Goal: Task Accomplishment & Management: Use online tool/utility

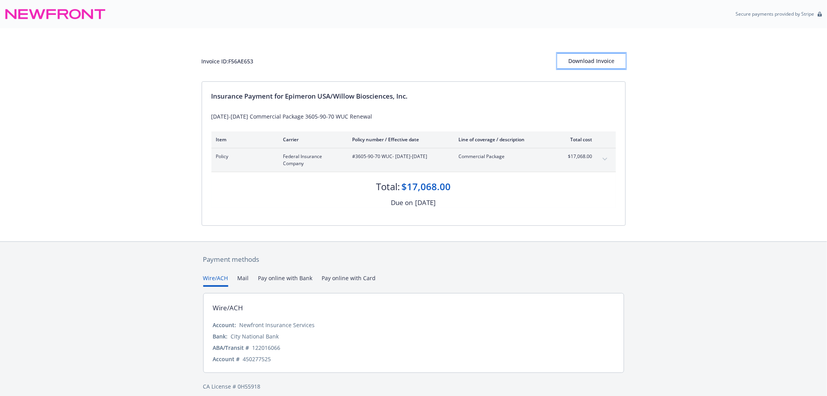
click at [588, 63] on div "Download Invoice" at bounding box center [591, 61] width 68 height 15
drag, startPoint x: 263, startPoint y: 59, endPoint x: 195, endPoint y: 65, distance: 68.7
click at [195, 65] on div "Invoice ID: F56AE653 Download Invoice Insurance Payment for Epimeron USA/Willow…" at bounding box center [413, 134] width 827 height 213
click at [250, 63] on div "Invoice ID: F56AE653" at bounding box center [228, 61] width 52 height 8
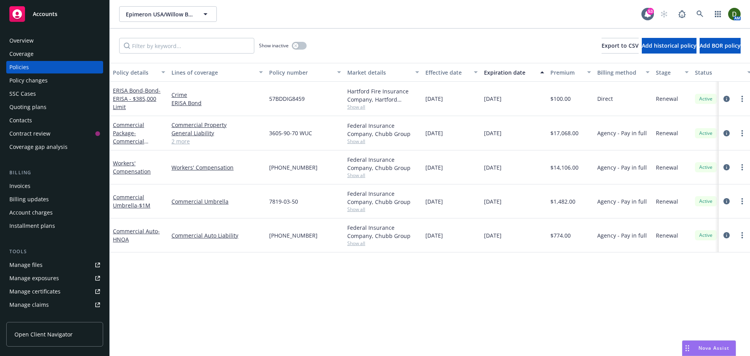
click at [62, 263] on link "Manage files" at bounding box center [54, 265] width 97 height 13
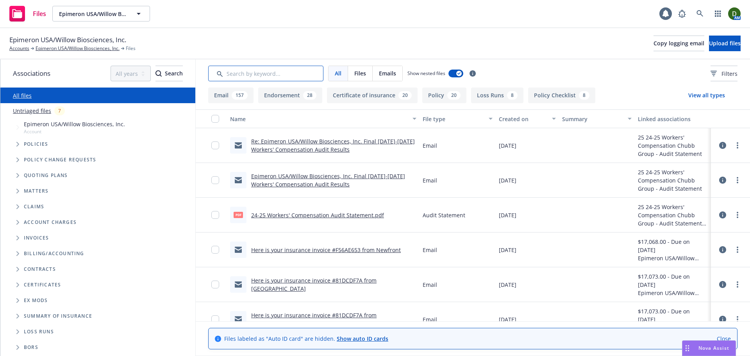
click at [278, 72] on input "Search by keyword..." at bounding box center [265, 74] width 115 height 16
paste input "F56AE653"
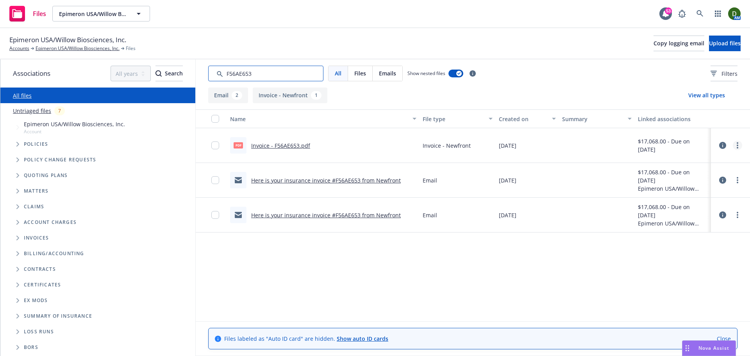
type input "F56AE653"
click at [742, 147] on link "more" at bounding box center [737, 145] width 9 height 9
click at [700, 179] on link "Download" at bounding box center [703, 177] width 78 height 16
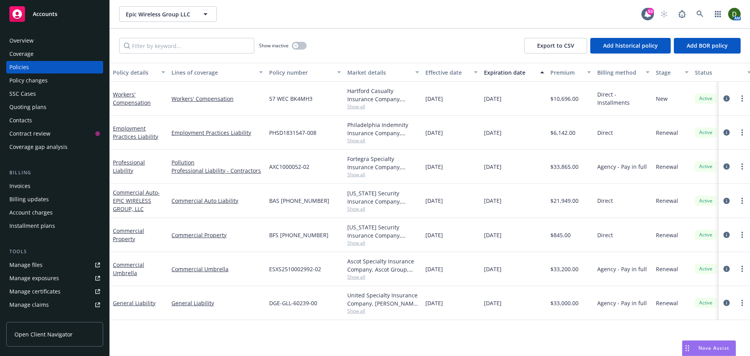
click at [48, 42] on div "Overview" at bounding box center [54, 40] width 91 height 13
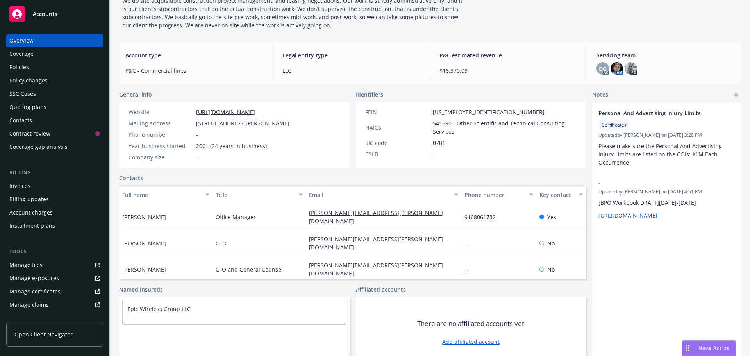
scroll to position [110, 0]
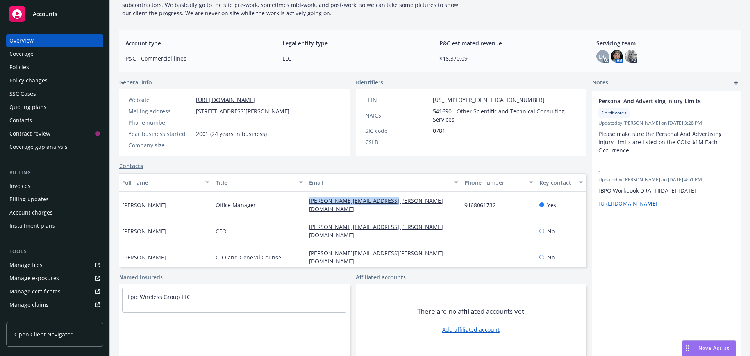
drag, startPoint x: 406, startPoint y: 203, endPoint x: 292, endPoint y: 201, distance: 114.1
click at [292, 201] on div "[PERSON_NAME] Office Manager [PERSON_NAME][EMAIL_ADDRESS][PERSON_NAME][DOMAIN_N…" at bounding box center [352, 205] width 467 height 26
copy div "[PERSON_NAME][EMAIL_ADDRESS][PERSON_NAME][DOMAIN_NAME]"
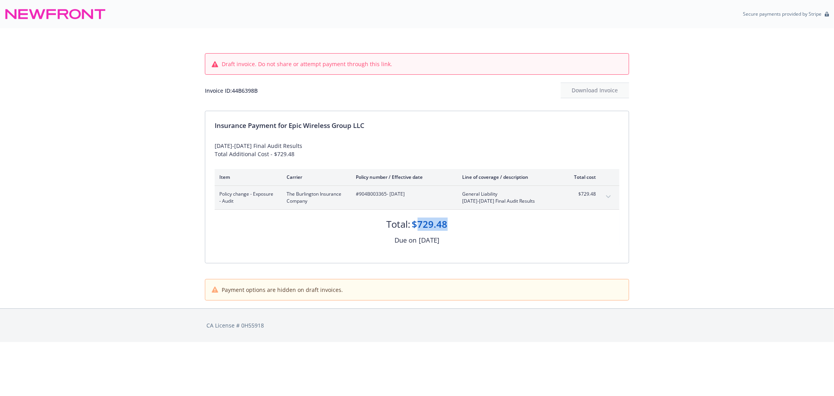
drag, startPoint x: 447, startPoint y: 222, endPoint x: 416, endPoint y: 223, distance: 30.5
click at [416, 223] on div "$729.48" at bounding box center [430, 223] width 36 height 13
copy div "729.48"
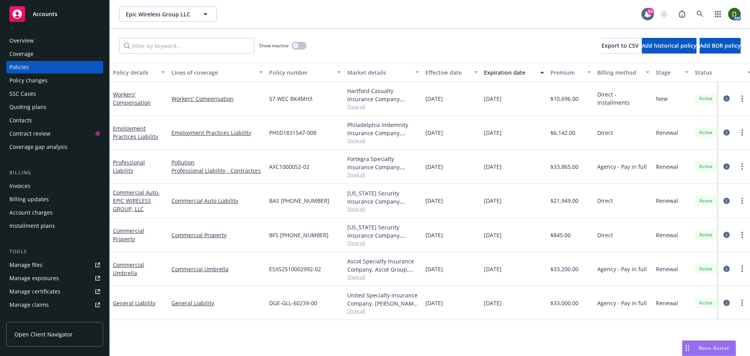
click at [48, 187] on div "Invoices" at bounding box center [54, 186] width 91 height 13
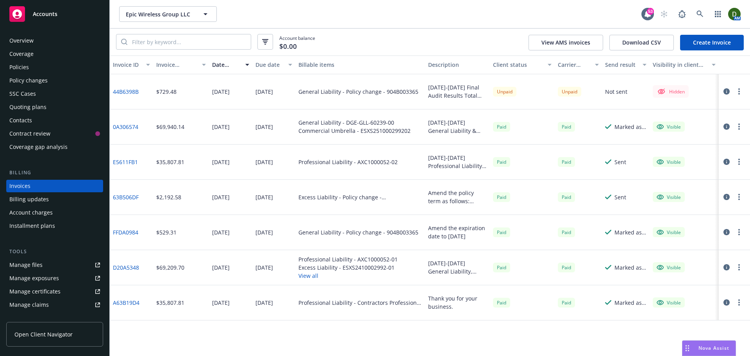
click at [741, 93] on button "button" at bounding box center [739, 91] width 9 height 9
click at [718, 156] on link "Make it visible in client dash" at bounding box center [694, 155] width 100 height 16
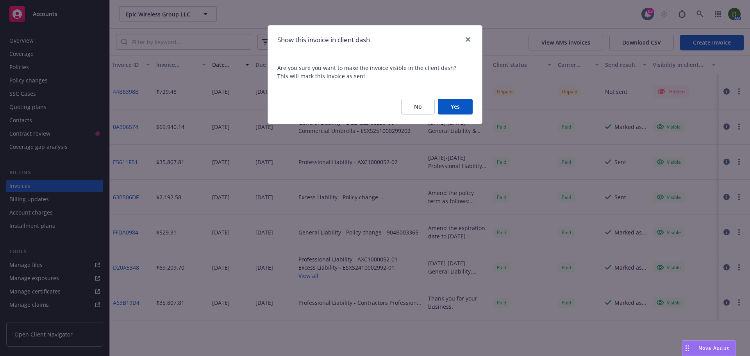
click at [464, 109] on button "Yes" at bounding box center [455, 107] width 35 height 16
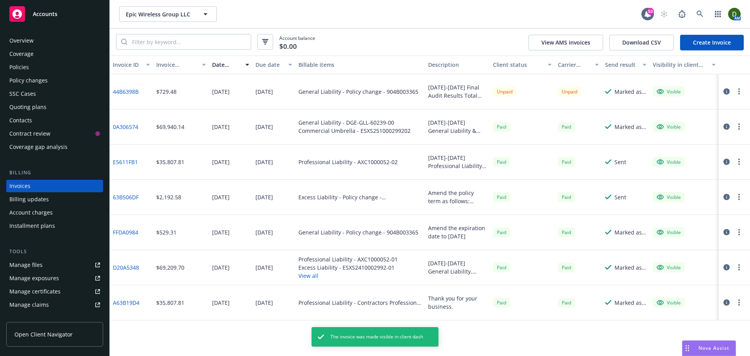
click at [739, 90] on circle "button" at bounding box center [740, 89] width 2 height 2
click at [704, 140] on link "Copy invoice URL" at bounding box center [694, 139] width 100 height 16
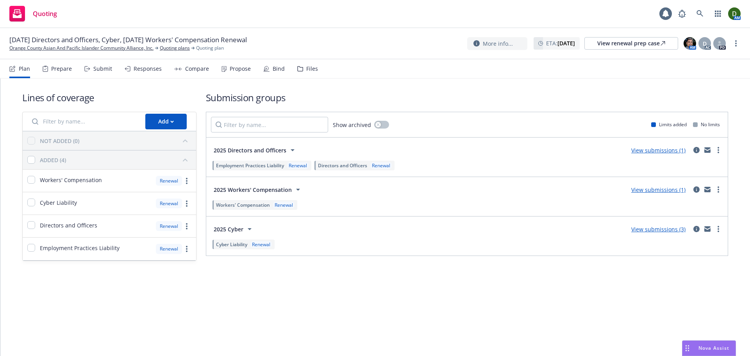
click at [302, 70] on div "Files" at bounding box center [307, 68] width 21 height 19
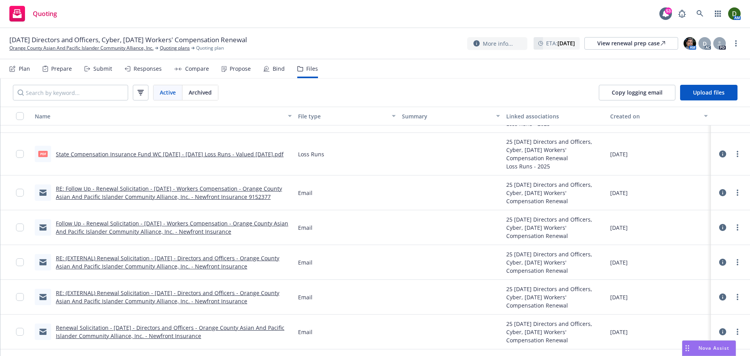
scroll to position [786, 0]
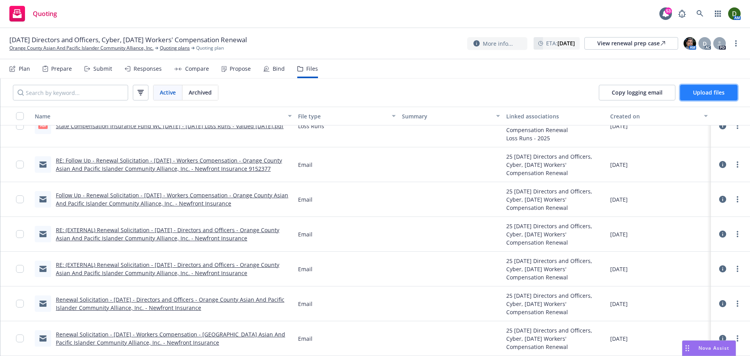
click at [717, 93] on span "Upload files" at bounding box center [709, 92] width 32 height 7
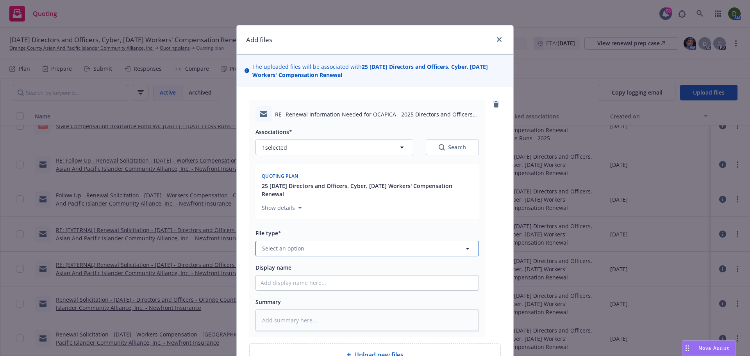
click at [295, 243] on button "Select an option" at bounding box center [368, 249] width 224 height 16
type input "email"
click at [286, 223] on div "Email" at bounding box center [367, 226] width 213 height 11
click at [285, 286] on input "Display name" at bounding box center [367, 283] width 223 height 15
type textarea "x"
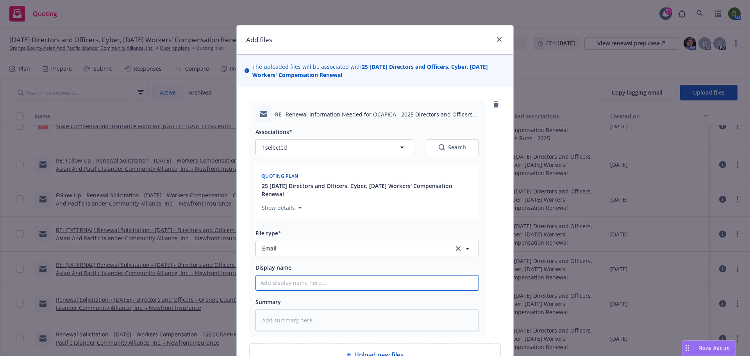
type input "2"
type textarea "x"
type input "25"
type textarea "x"
type input "25-"
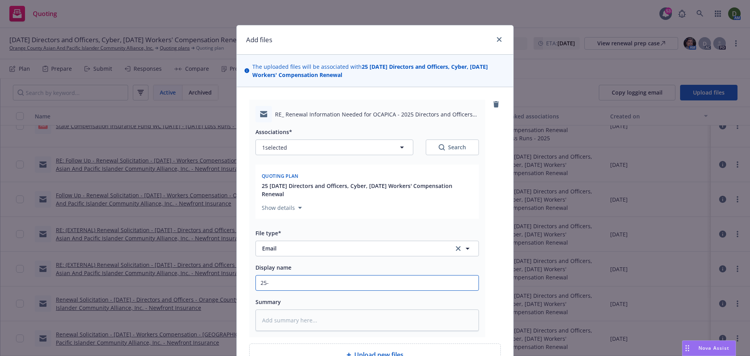
type textarea "x"
type input "25-2"
type textarea "x"
type input "25-26"
type textarea "x"
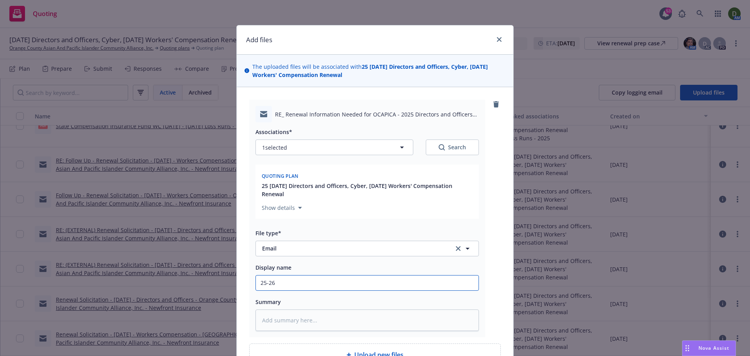
type input "25-26"
type textarea "x"
type input "25-26 W"
type textarea "x"
type input "25-26 WC"
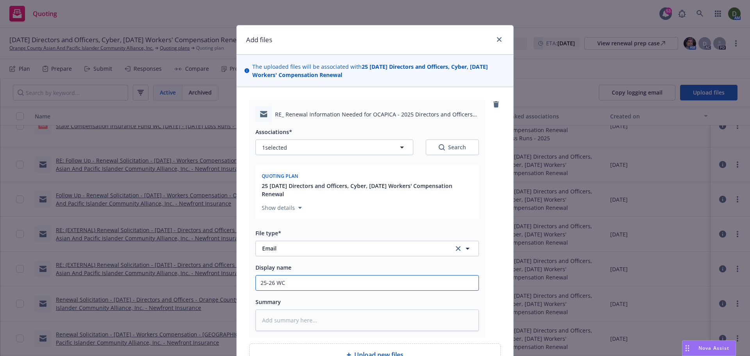
type textarea "x"
type input "25-26 WC"
type textarea "x"
type input "25-26 WC -"
type textarea "x"
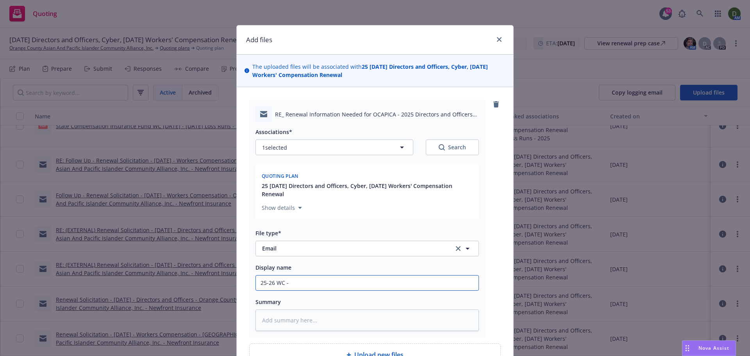
type input "25-26 WC -"
type textarea "x"
type input "25-26 WC - F"
type textarea "x"
type input "25-26 WC - Fr"
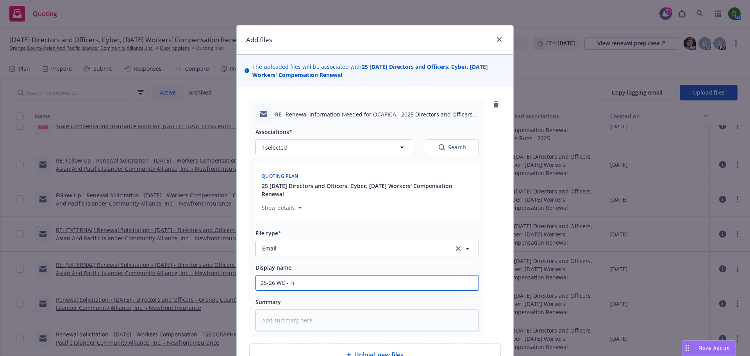
type textarea "x"
type input "25-26 WC - Fro"
type textarea "x"
type input "25-26 WC - From"
type textarea "x"
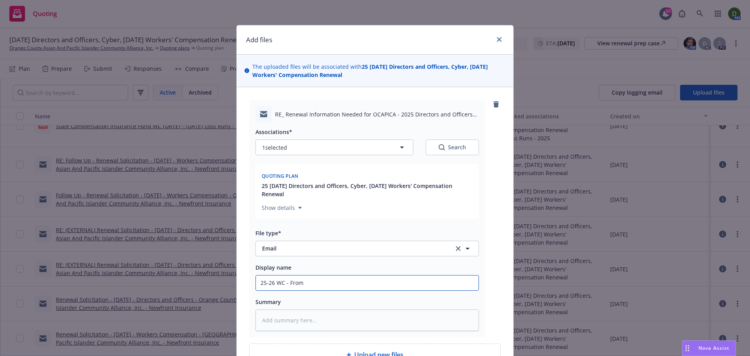
type input "25-26 WC - From"
type textarea "x"
type input "25-26 WC - From i"
type textarea "x"
type input "25-26 WC - From in"
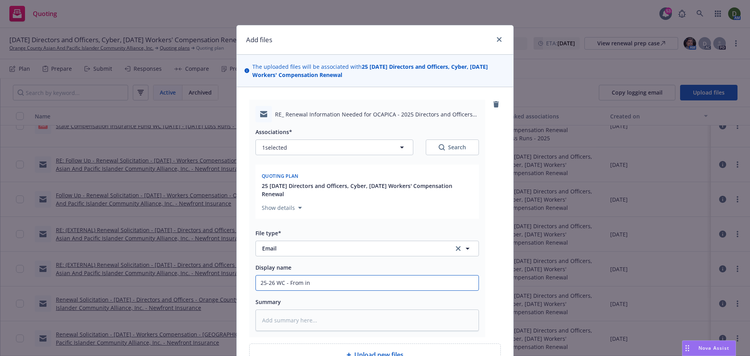
type textarea "x"
type input "25-26 WC - From ins"
type textarea "x"
type input "25-26 WC - From ins"
type textarea "x"
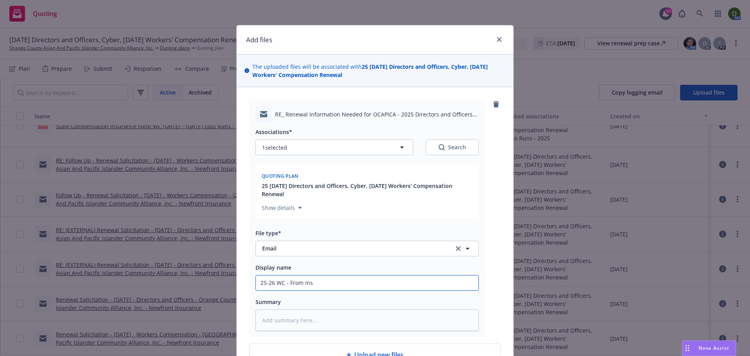
type input "25-26 WC - From ins -"
type textarea "x"
type input "25-26 WC - From ins -"
type textarea "x"
type input "25-26 WC - From ins - r"
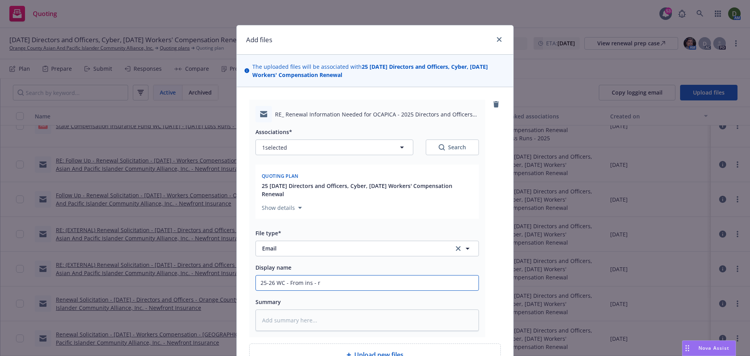
type textarea "x"
type input "25-26 WC - From ins -"
type textarea "x"
type input "25-26 WC - From ins - 2"
type textarea "x"
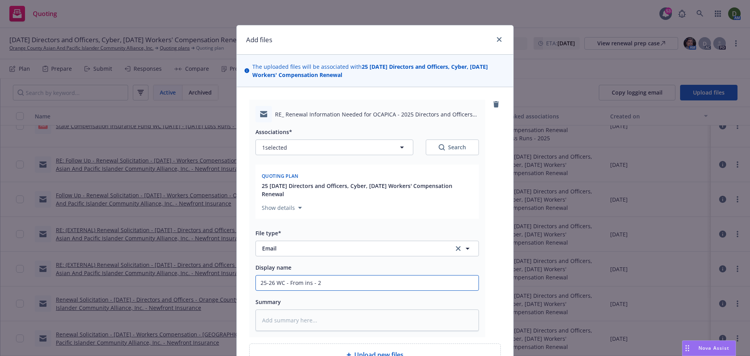
type input "25-26 WC - From ins - 20"
type textarea "x"
type input "25-26 WC - From ins - 202"
type textarea "x"
type input "25-26 WC - From ins - 2024"
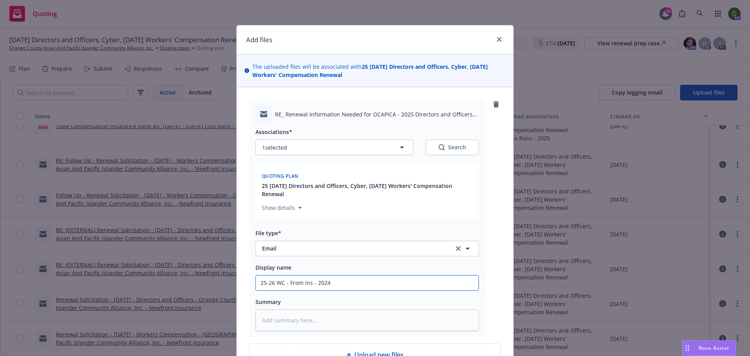
type textarea "x"
type input "25-26 WC - From ins - 2024"
type textarea "x"
type input "25-26 WC - From ins - 2024"
type textarea "x"
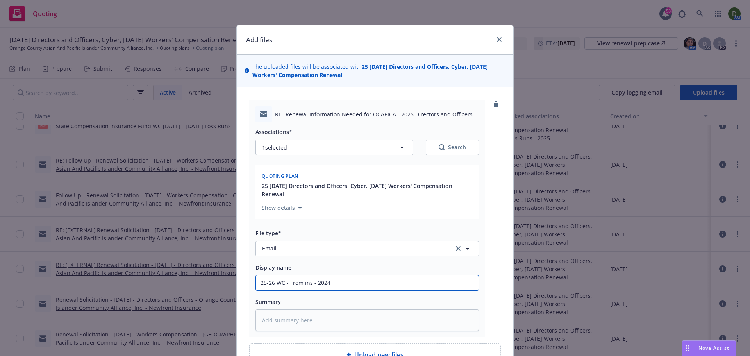
type input "25-26 WC - From ins - 202"
type textarea "x"
type input "25-26 WC - From ins - 20"
type textarea "x"
type input "25-26 WC - From ins - 2"
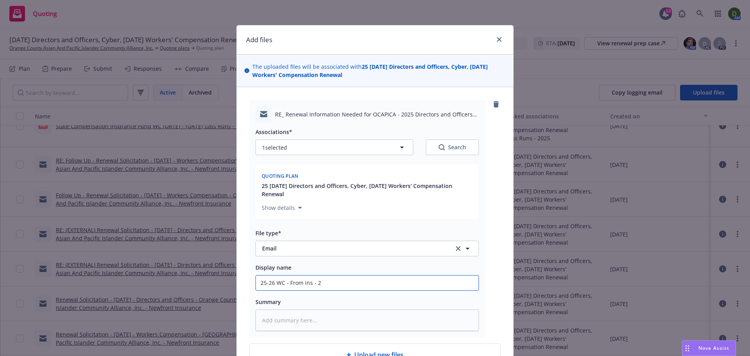
type textarea "x"
type input "25-26 WC - From ins -"
type textarea "x"
type input "25-26 WC - From ins - p"
type textarea "x"
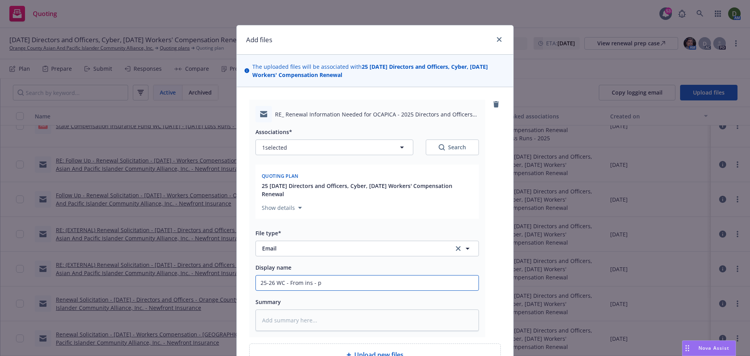
type input "25-26 WC - From ins - pr"
type textarea "x"
type input "25-26 WC - From ins - pro"
type textarea "x"
type input "25-26 WC - From ins - proje"
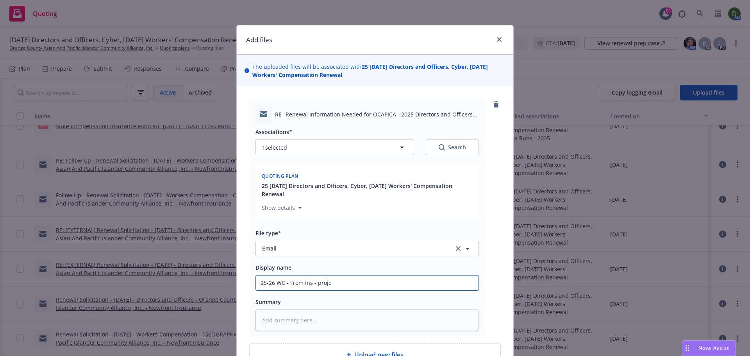
type textarea "x"
type input "25-26 WC - From ins - projec"
type textarea "x"
type input "25-26 WC - From ins - project"
type textarea "x"
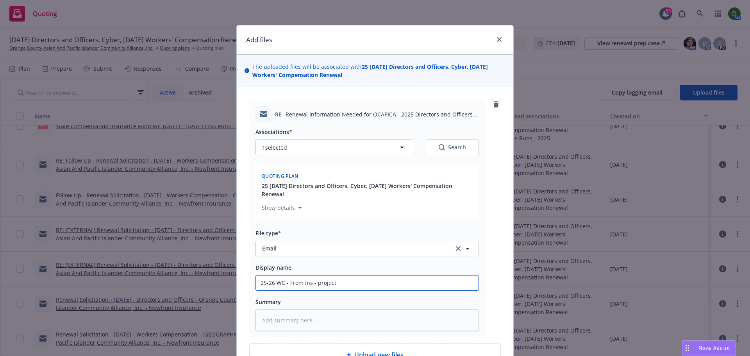
type input "25-26 WC - From ins - projecte"
type textarea "x"
type input "25-26 WC - From ins - projected"
type textarea "x"
type input "25-26 WC - From ins - projected"
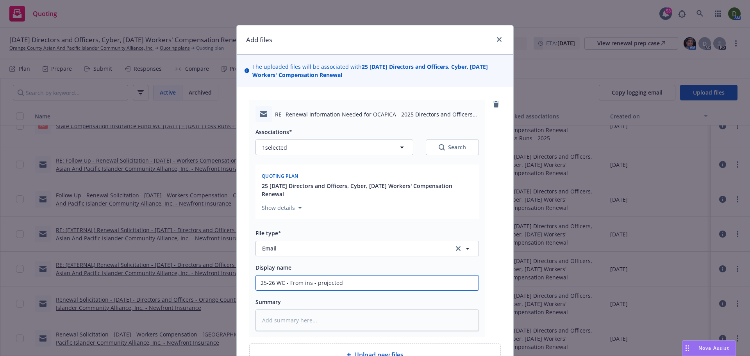
type textarea "x"
type input "25-26 WC - From ins - projected op"
type textarea "x"
type input "25-26 WC - From ins - projected ope"
type textarea "x"
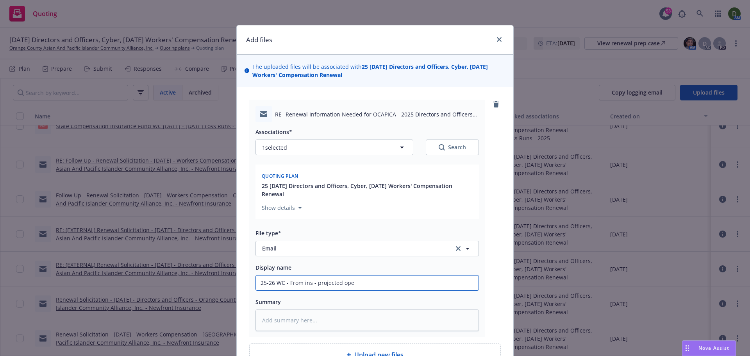
type input "25-26 WC - From ins - projected oper"
type textarea "x"
type input "25-26 WC - From ins - projected opera"
type textarea "x"
type input "25-26 WC - From ins - projected operat"
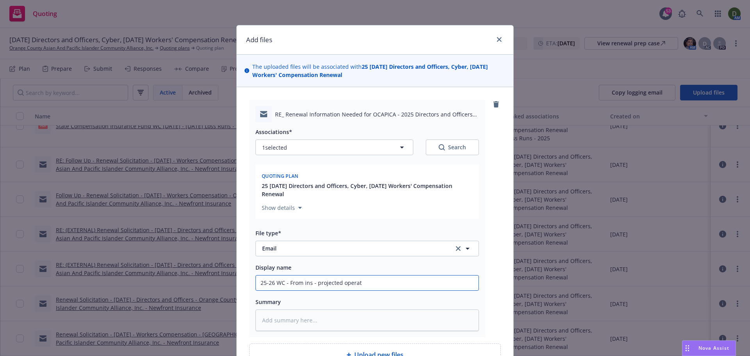
type textarea "x"
type input "25-26 WC - From ins - projected operati"
type textarea "x"
type input "25-26 WC - From ins - projected operatio"
type textarea "x"
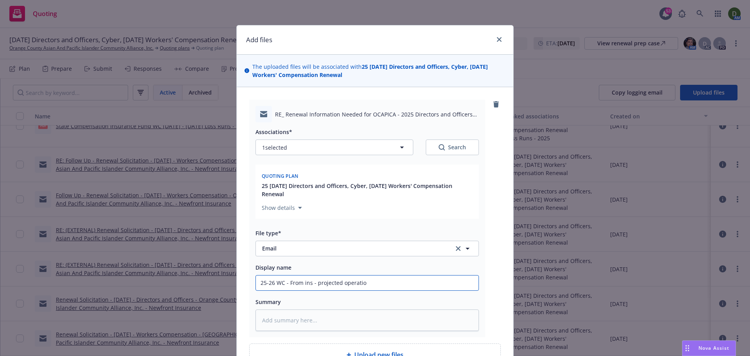
type input "25-26 WC - From ins - projected operation"
type textarea "x"
type input "25-26 WC - From ins - projected operationa"
type textarea "x"
type input "25-26 WC - From ins - projected operational"
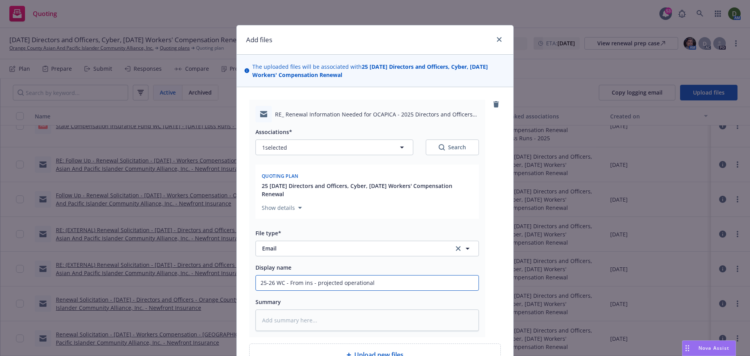
type textarea "x"
type input "25-26 WC - From ins - projected operational"
type textarea "x"
type input "25-26 WC - From ins - projected operational e"
type textarea "x"
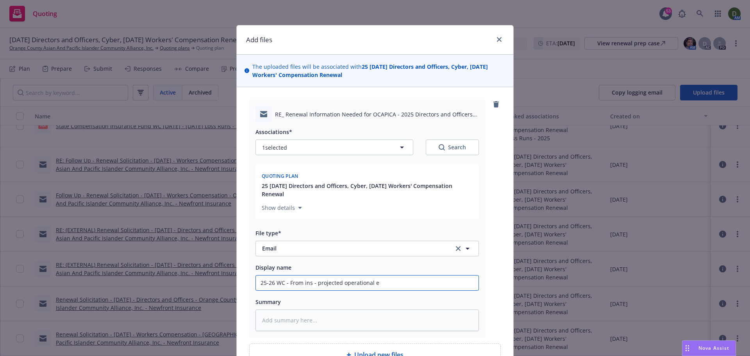
type input "25-26 WC - From ins - projected operational ex"
type textarea "x"
type input "25-26 WC - From ins - projected operational exp"
type textarea "x"
type input "25-26 WC - From ins - projected operational expi"
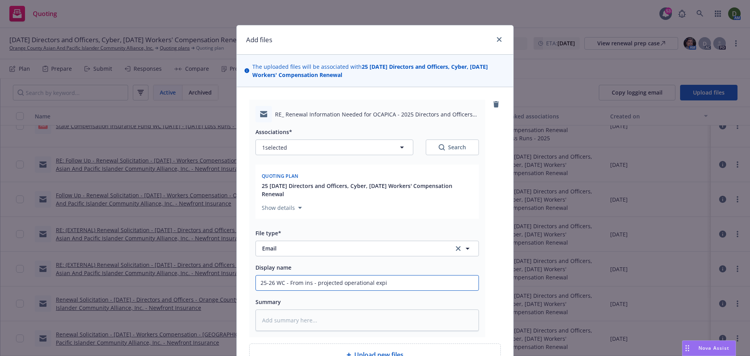
type textarea "x"
type input "25-26 WC - From ins - projected operational exp"
type textarea "x"
type input "25-26 WC - From ins - projected operational expe"
type textarea "x"
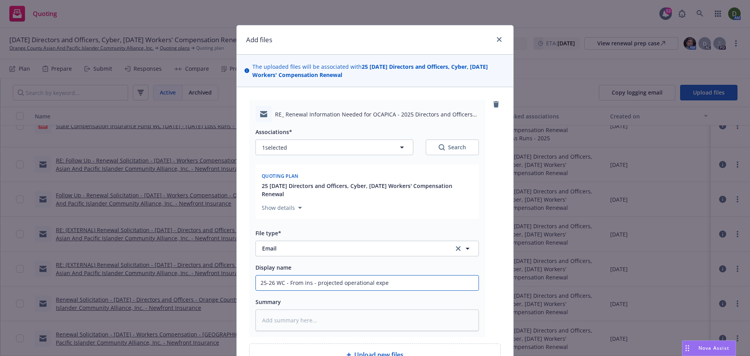
type input "25-26 WC - From ins - projected operational expen"
type textarea "x"
type input "25-26 WC - From ins - projected operational expend"
type textarea "x"
type input "25-26 WC - From ins - projected operational expendi"
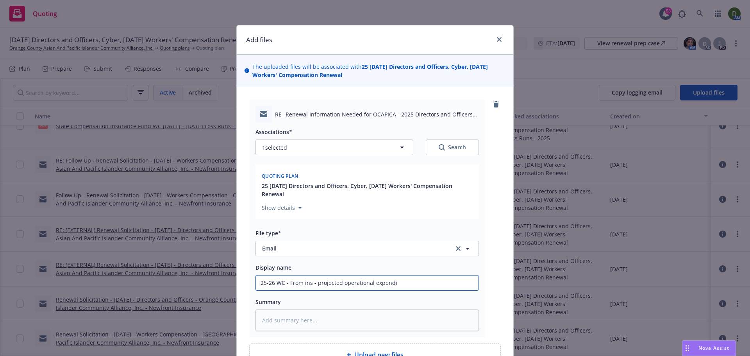
type textarea "x"
type input "25-26 WC - From ins - projected operational expendit"
type textarea "x"
type input "25-26 WC - From ins - projected operational expenditu"
type textarea "x"
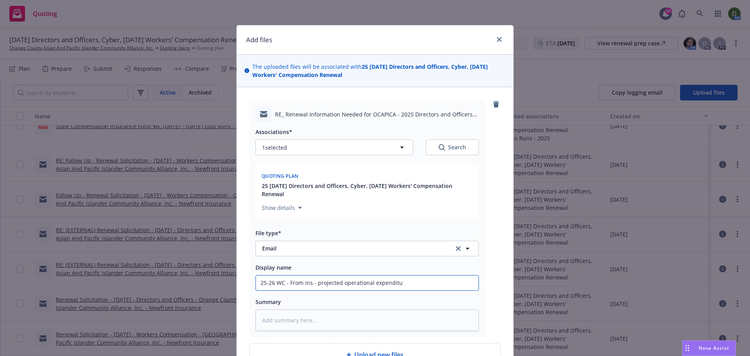
type input "25-26 WC - From ins - projected operational expenditur"
type textarea "x"
type input "25-26 WC - From ins - projected operational expenditure"
type textarea "x"
type input "25-26 WC - From ins - projected operational expenditure"
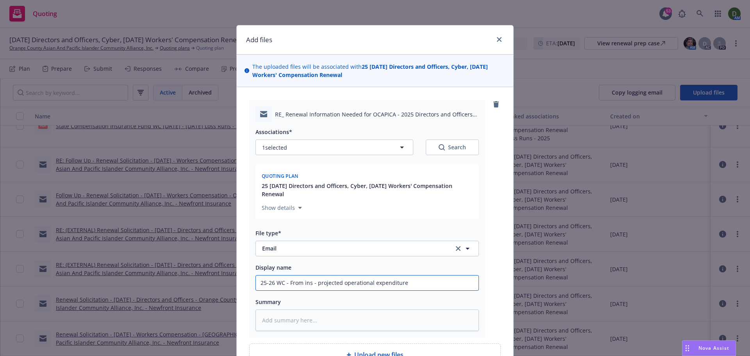
type textarea "x"
type input "25-26 WC - From ins - projected operational expenditure f"
type textarea "x"
type input "25-26 WC - From ins - projected operational expenditure for"
type textarea "x"
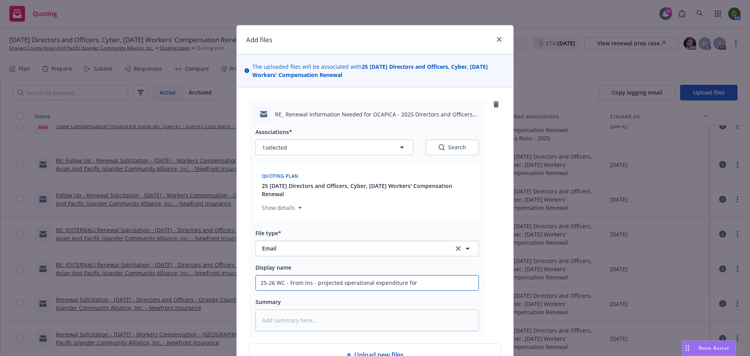
type input "25-26 WC - From ins - projected operational expenditure for"
type textarea "x"
type input "25-26 WC - From ins - projected operational expenditure for 2"
type textarea "x"
type input "25-26 WC - From ins - projected operational expenditure for 20"
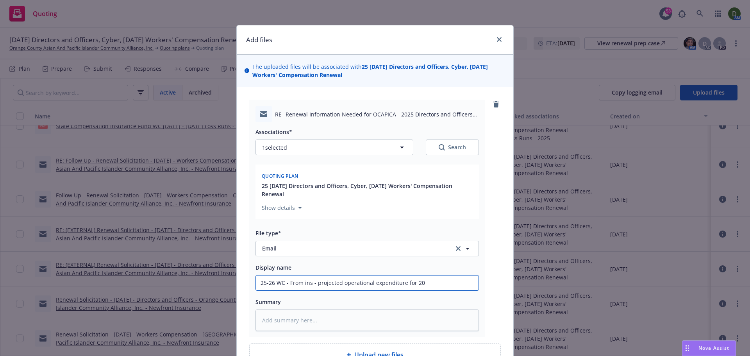
type textarea "x"
type input "25-26 WC - From ins - projected operational expenditure for 202"
type textarea "x"
type input "25-26 WC - From ins - projected operational expenditure for 2025"
type textarea "x"
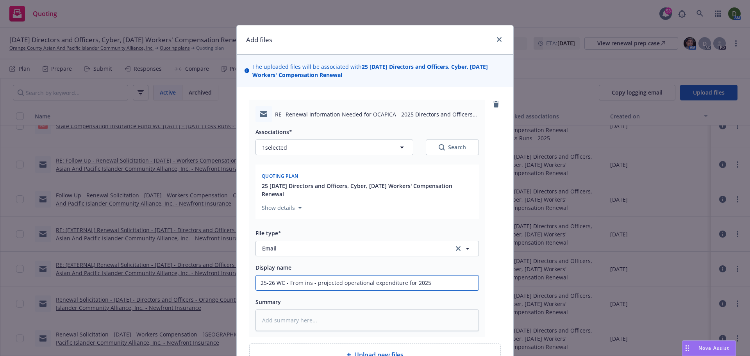
type input "25-26 WC - From ins - projected operational expenditure for 2025"
type textarea "x"
type input "25-26 WC - From ins - projected operational expenditure for 2025 a"
type textarea "x"
type input "25-26 WC - From ins - projected operational expenditure for 2025 an"
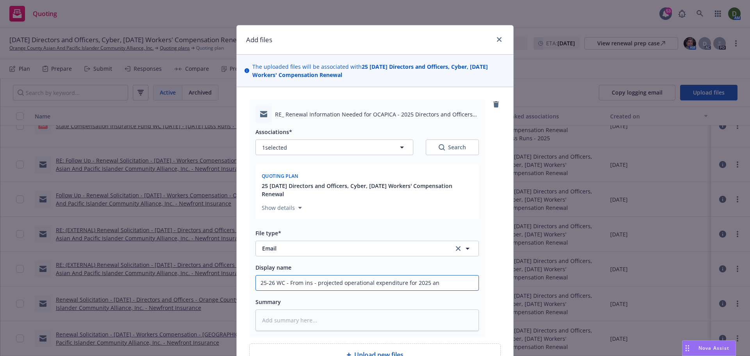
type textarea "x"
type input "25-26 WC - From ins - projected operational expenditure for 2025 and"
type textarea "x"
type input "25-26 WC - From ins - projected operational expenditure for 2025 and"
type textarea "x"
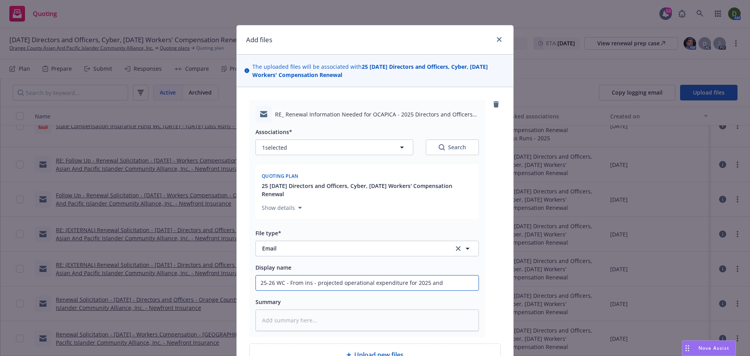
type input "25-26 WC - From ins - projected operational expenditure for 2025 and 2"
type textarea "x"
type input "25-26 WC - From ins - projected operational expenditure for 2025 and 20"
type textarea "x"
type input "25-26 WC - From ins - projected operational expenditure for 2025 and 202"
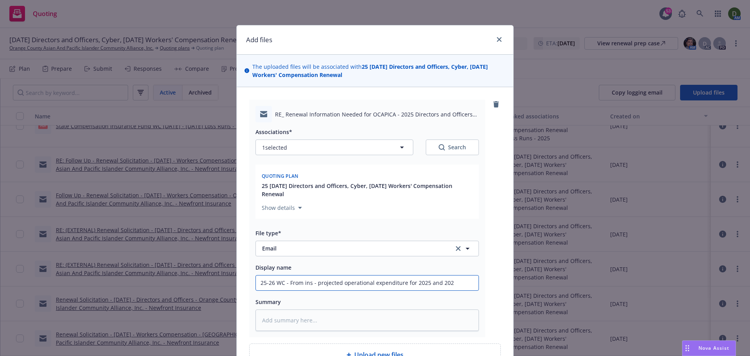
type textarea "x"
type input "25-26 WC - From ins - projected operational expenditure for 2025 and 2025"
type textarea "x"
type input "25-26 WC - From ins - projected operational expenditure for 2025 and 2025"
type textarea "x"
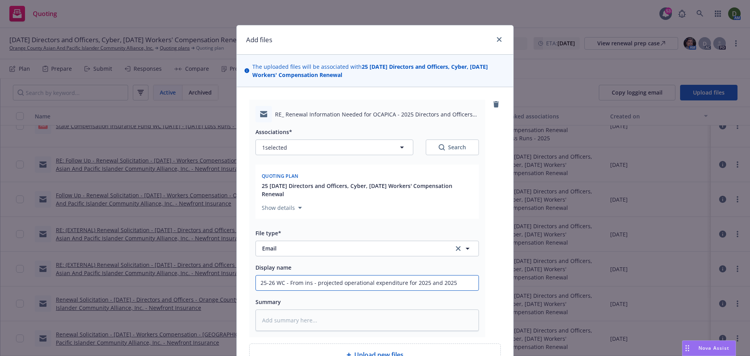
type input "25-26 WC - From ins - projected operational expenditure for 2025 and 2025"
type textarea "x"
type input "25-26 WC - From ins - projected operational expenditure for 2025 and 202"
type textarea "x"
type input "25-26 WC - From ins - projected operational expenditure for 2025 and 2024"
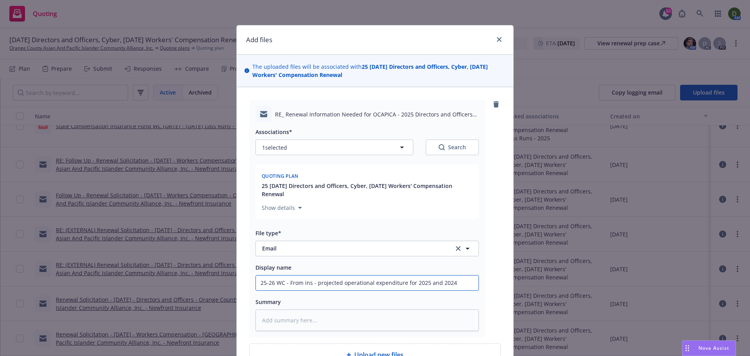
type textarea "x"
type input "25-26 WC - From ins - projected operational expenditure for 2025 and 2024"
type textarea "x"
type input "25-26 WC - From ins - projected operational expenditure for 2025 and 2024 r"
type textarea "x"
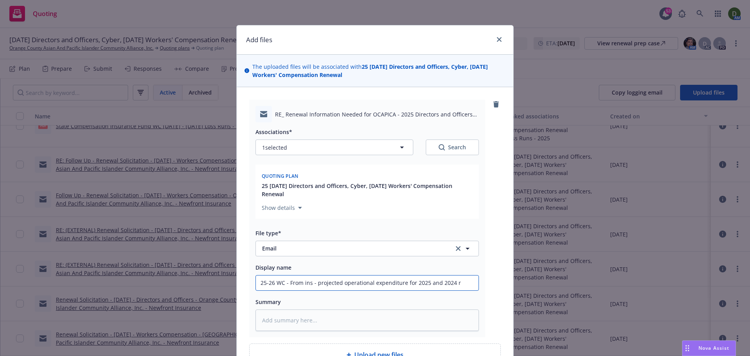
type input "25-26 WC - From ins - projected operational expenditure for 2025 and 2024 re"
type textarea "x"
type input "25-26 WC - From ins - projected operational expenditure for 2025 and 2024 rev"
type textarea "x"
type input "25-26 WC - From ins - projected operational expenditure for 2025 and 2024 reve"
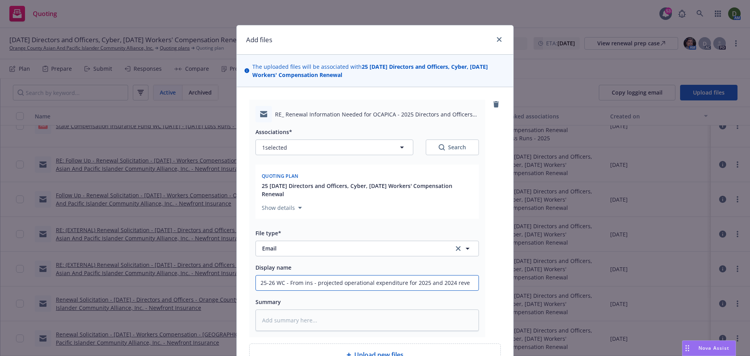
type textarea "x"
type input "25-26 WC - From ins - projected operational expenditure for 2025 and 2024 reven"
type textarea "x"
type input "25-26 WC - From ins - projected operational expenditure for 2025 and 2024 revenu"
type textarea "x"
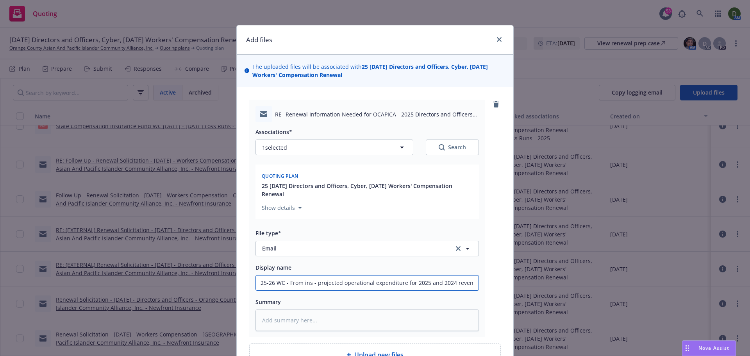
type input "25-26 WC - From ins - projected operational expenditure for 2025 and 2024 reven…"
type textarea "x"
type input "25-26 WC - From ins - projected operational expenditure for 2025 and 2024 reven…"
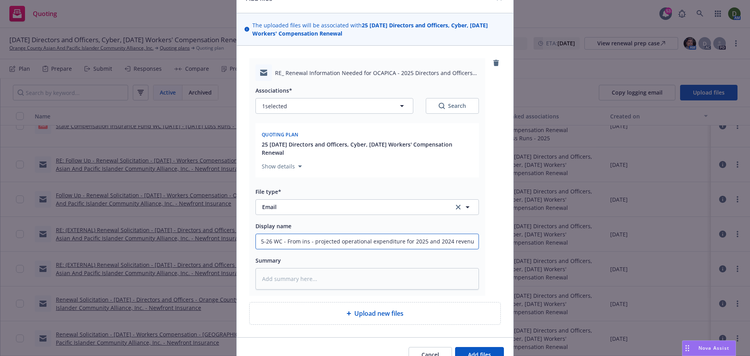
scroll to position [83, 0]
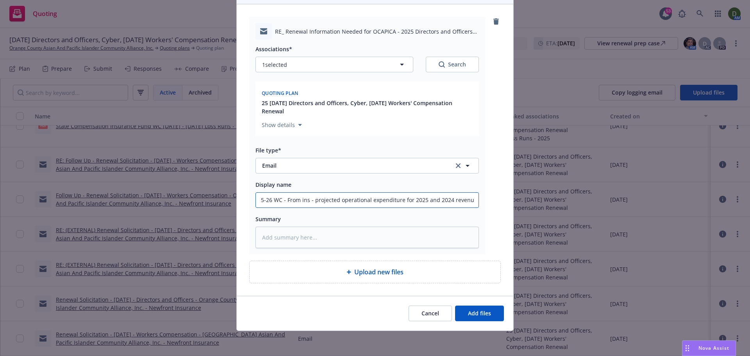
click at [272, 200] on input "25-26 WC - From ins - projected operational expenditure for 2025 and 2024 reven…" at bounding box center [367, 200] width 223 height 15
type textarea "x"
type input "25-26 D- From ins - projected operational expenditure for 2025 and 2024 revenues"
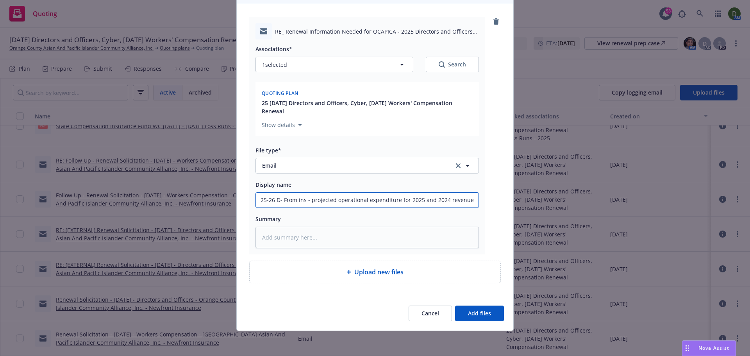
type textarea "x"
type input "25-26 Dn- From ins - projected operational expenditure for 2025 and 2024 revenu…"
type textarea "x"
click at [474, 314] on span "Add files" at bounding box center [479, 313] width 23 height 7
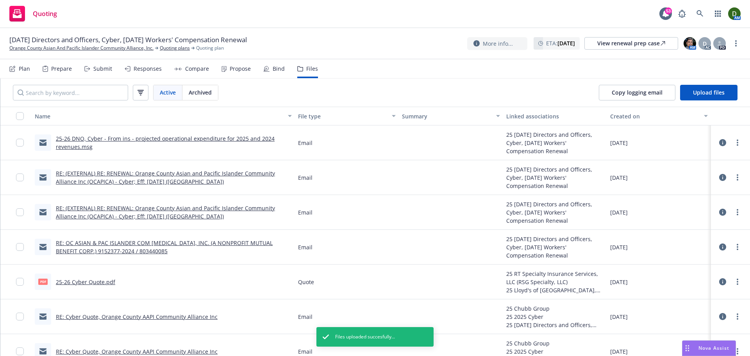
click at [133, 178] on link "RE: (EXTERNAL) RE: RENEWAL: Orange County Asian and Pacific Islander Community …" at bounding box center [165, 178] width 219 height 16
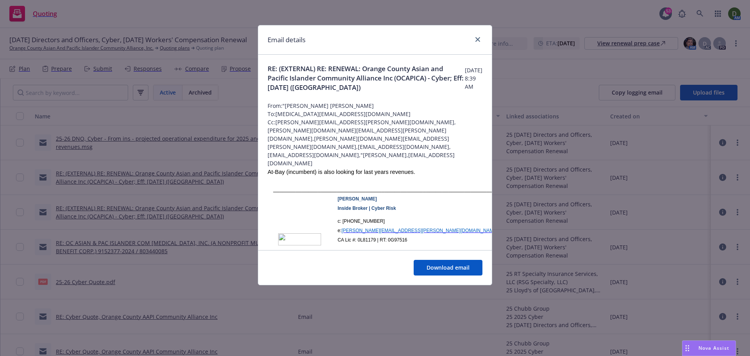
click at [471, 36] on div at bounding box center [476, 40] width 13 height 10
click at [473, 37] on link "close" at bounding box center [477, 39] width 9 height 9
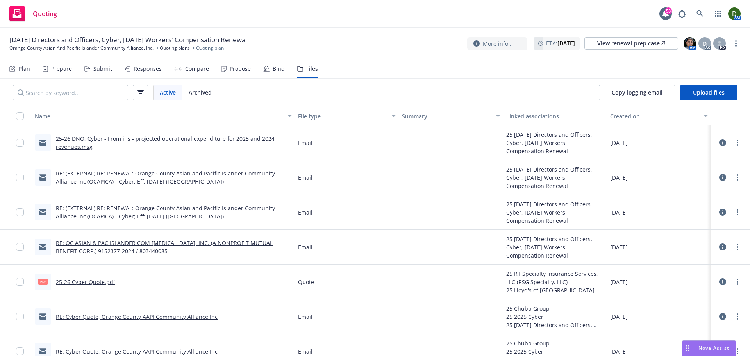
click at [124, 208] on link "RE: (EXTERNAL) RE: RENEWAL: Orange County Asian and Pacific Islander Community …" at bounding box center [165, 212] width 219 height 16
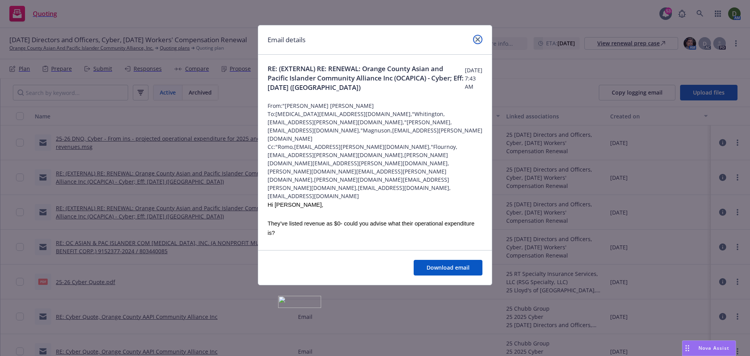
click at [477, 41] on icon "close" at bounding box center [478, 39] width 5 height 5
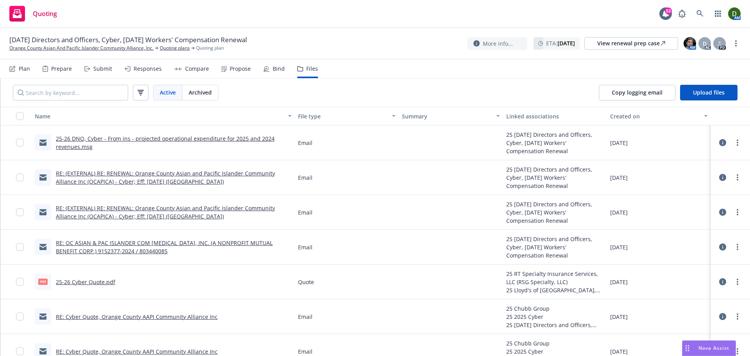
click at [142, 240] on link "RE: OC ASIAN & PAC ISLANDER COM ALLI, INC. (A NONPROFIT MUTUAL BENEFIT CORP.) 9…" at bounding box center [164, 247] width 217 height 16
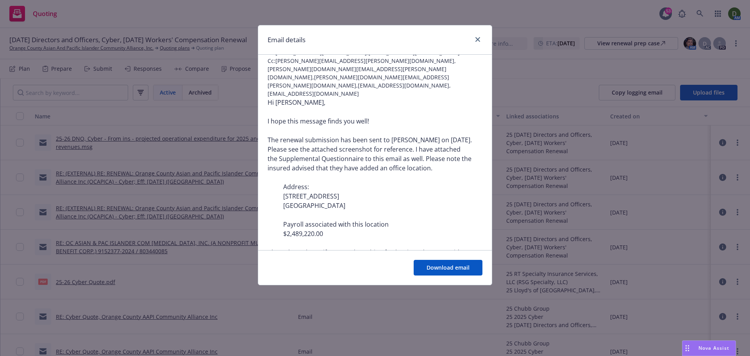
scroll to position [78, 0]
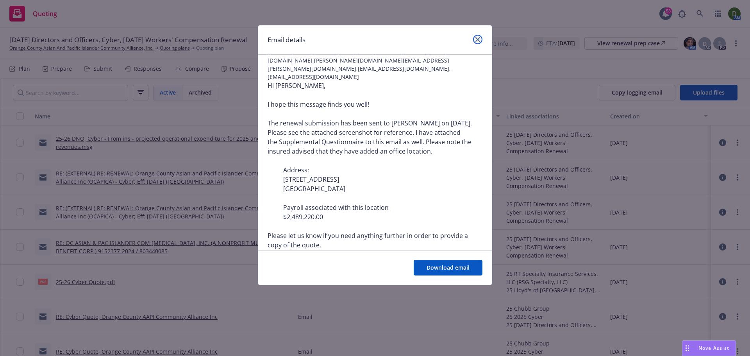
click at [482, 40] on link "close" at bounding box center [477, 39] width 9 height 9
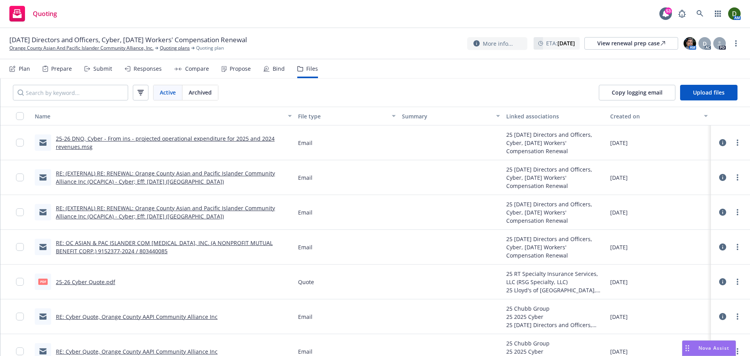
click at [118, 175] on link "RE: (EXTERNAL) RE: RENEWAL: Orange County Asian and Pacific Islander Community …" at bounding box center [165, 178] width 219 height 16
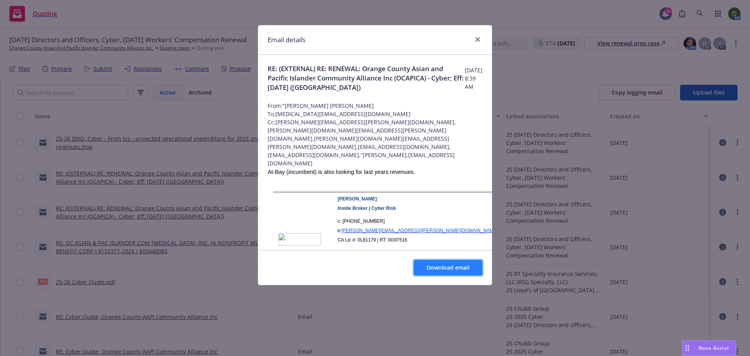
click at [430, 261] on button "Download email" at bounding box center [448, 268] width 69 height 16
click at [478, 36] on div at bounding box center [476, 40] width 13 height 10
click at [473, 42] on link "close" at bounding box center [477, 39] width 9 height 9
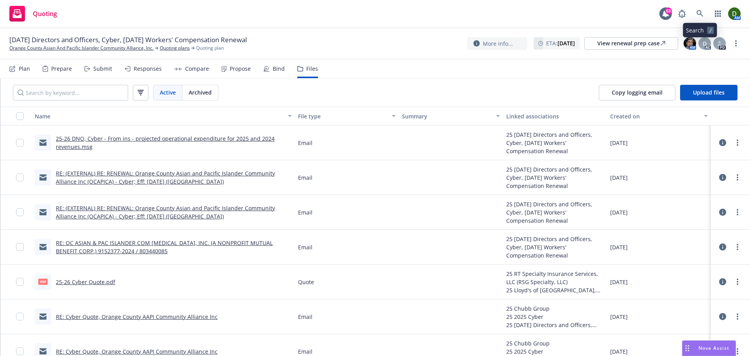
click at [700, 9] on div "Quoting 53 AM" at bounding box center [375, 14] width 750 height 28
click at [700, 10] on link at bounding box center [701, 14] width 16 height 16
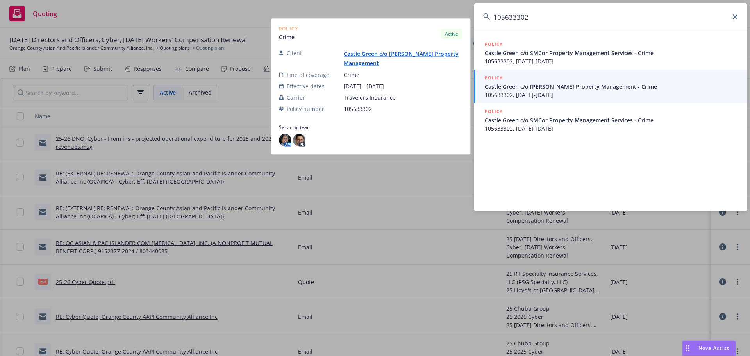
click at [638, 99] on link "POLICY Castle Green c/o Wheeler Steffen Property Management - Crime 105633302, …" at bounding box center [611, 87] width 274 height 34
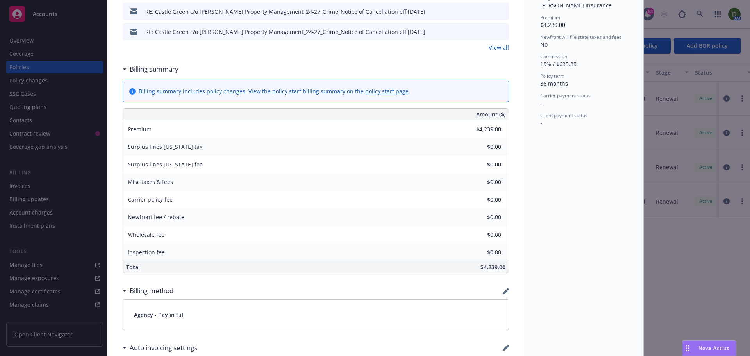
scroll to position [391, 0]
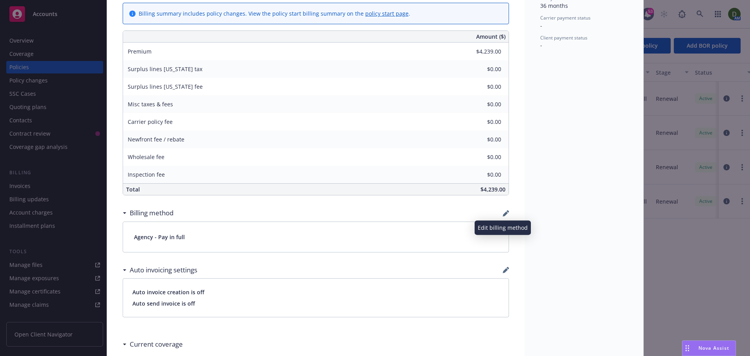
click at [503, 215] on icon "button" at bounding box center [505, 213] width 5 height 5
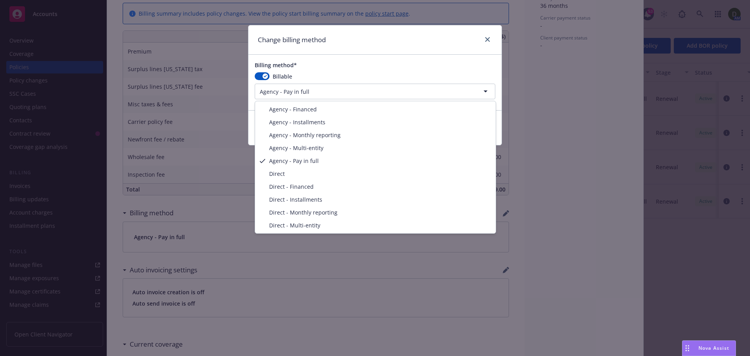
click at [335, 90] on html "Accounts Overview Coverage Policies Policy changes SSC Cases Quoting plans Cont…" at bounding box center [375, 178] width 750 height 356
select select "AGENCY_INSTALLMENTS"
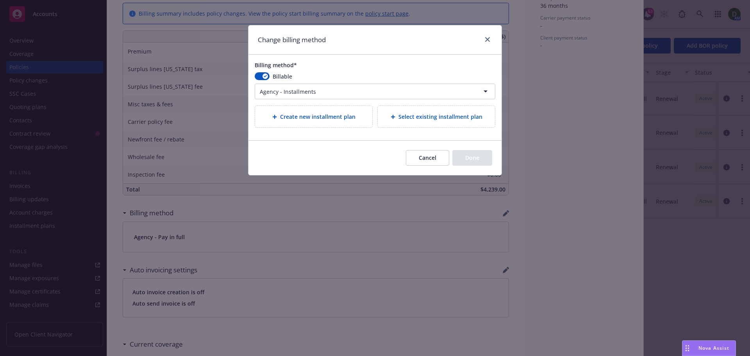
click at [392, 116] on icon at bounding box center [393, 117] width 5 height 5
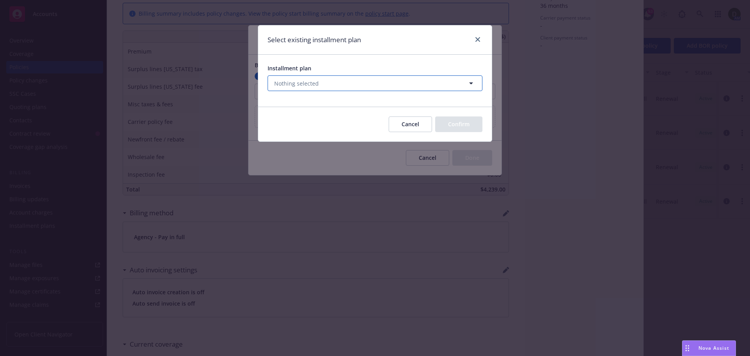
click at [382, 82] on button "Nothing selected" at bounding box center [375, 83] width 215 height 16
click at [387, 57] on div "Installment plan No results" at bounding box center [375, 81] width 234 height 52
click at [414, 125] on button "Cancel" at bounding box center [410, 124] width 43 height 16
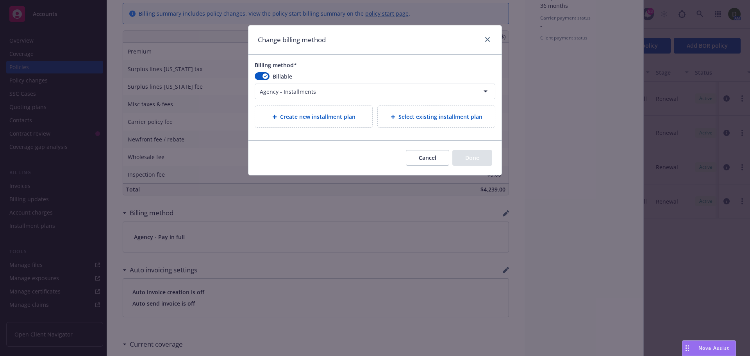
click at [326, 120] on span "Create new installment plan" at bounding box center [317, 117] width 75 height 8
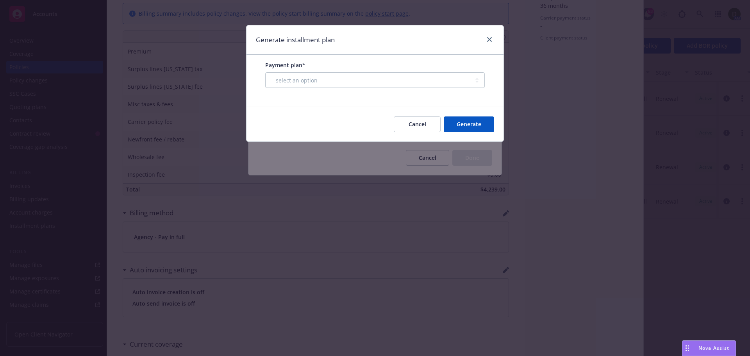
click at [428, 118] on button "Cancel" at bounding box center [417, 124] width 47 height 16
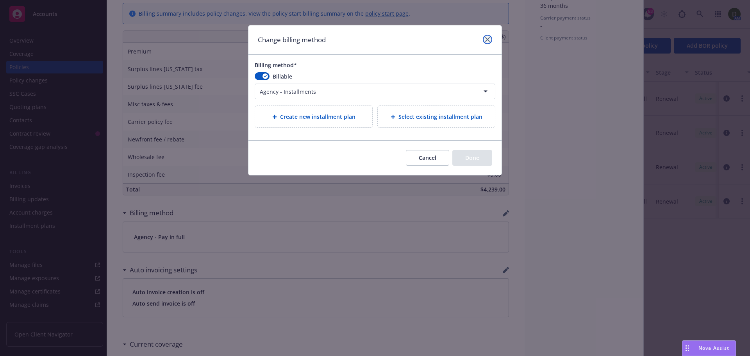
click at [491, 42] on link "close" at bounding box center [487, 39] width 9 height 9
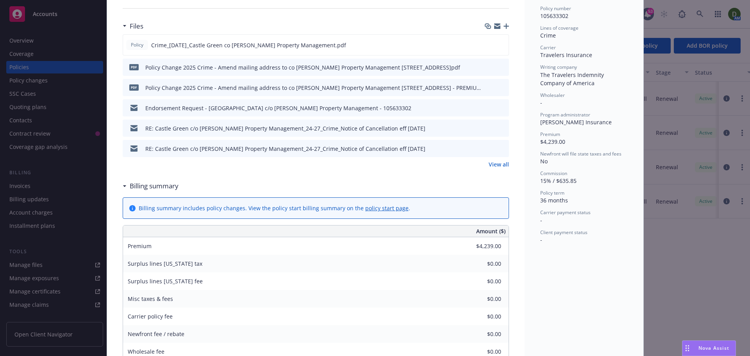
scroll to position [195, 0]
click at [497, 45] on div at bounding box center [496, 46] width 20 height 8
click at [498, 45] on icon "preview file" at bounding box center [501, 45] width 7 height 5
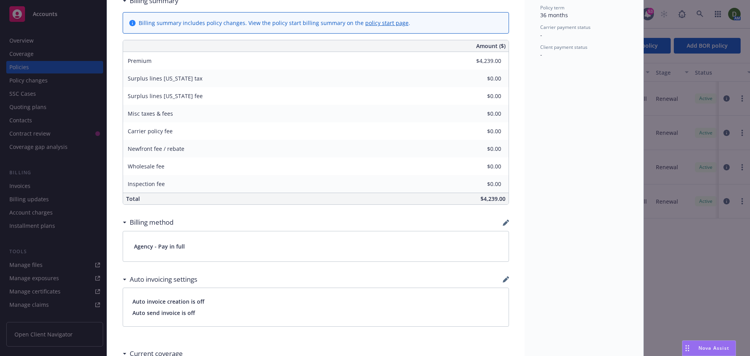
scroll to position [430, 0]
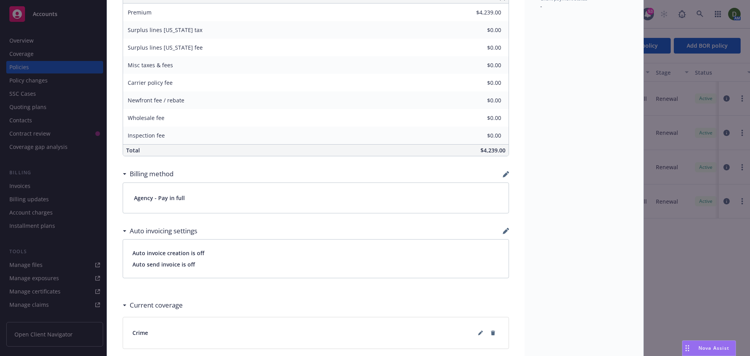
click at [501, 170] on div "Billing method" at bounding box center [316, 174] width 387 height 16
click at [503, 172] on icon "button" at bounding box center [506, 174] width 6 height 6
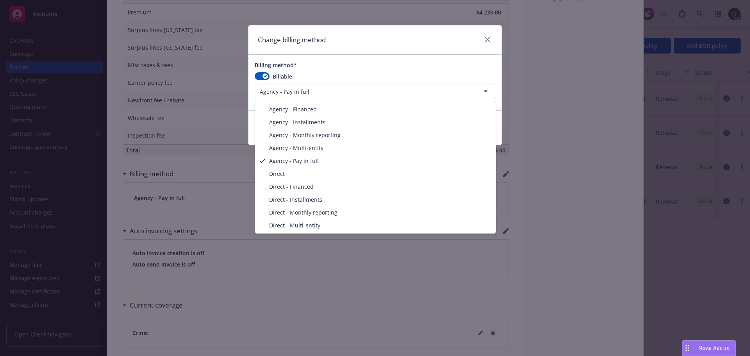
click at [347, 92] on html "Accounts Overview Coverage Policies Policy changes SSC Cases Quoting plans Cont…" at bounding box center [375, 178] width 750 height 356
select select "AGENCY_INSTALLMENTS"
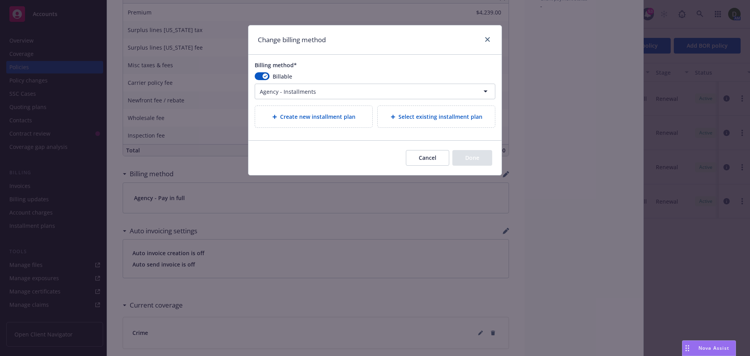
click at [362, 122] on div "Create new installment plan" at bounding box center [313, 116] width 117 height 21
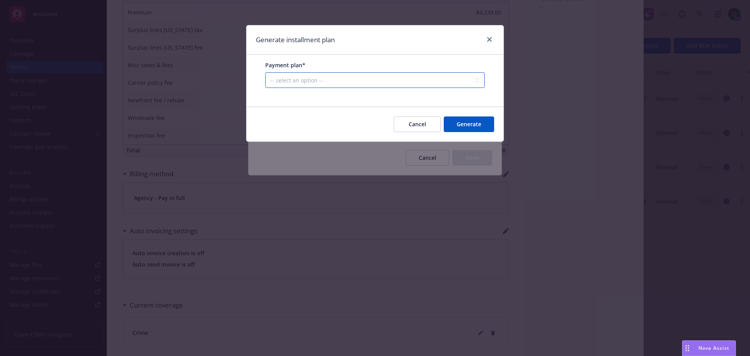
click at [336, 81] on select "-- select an option -- Only down payment 0% down payment + 12 monthly installme…" at bounding box center [375, 80] width 220 height 16
select select "33.33% down payment + 2 annual installments"
click at [265, 88] on select "-- select an option -- Only down payment 0% down payment + 12 monthly installme…" at bounding box center [375, 80] width 220 height 16
select select "ANNUALLY"
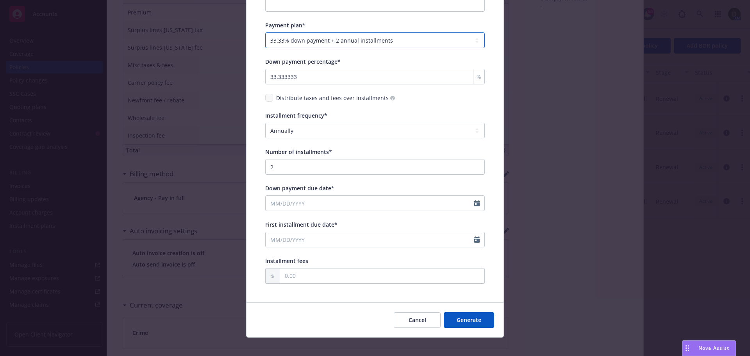
scroll to position [78, 0]
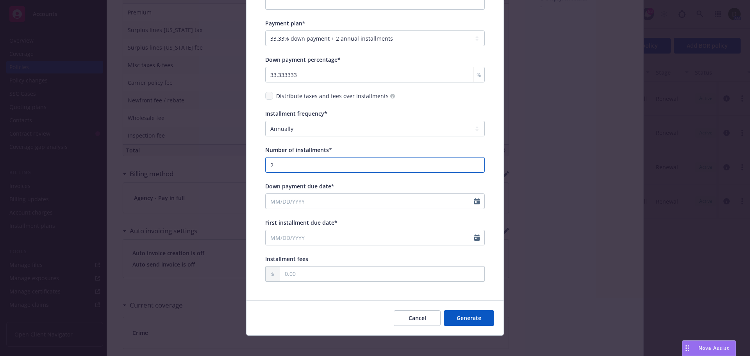
drag, startPoint x: 290, startPoint y: 166, endPoint x: 283, endPoint y: 166, distance: 7.4
click at [283, 166] on input "2" at bounding box center [375, 165] width 220 height 16
select select "8"
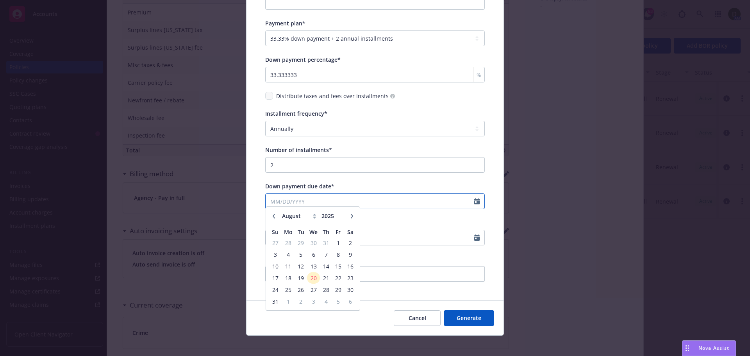
click at [317, 204] on input "Down payment due date*" at bounding box center [370, 201] width 209 height 15
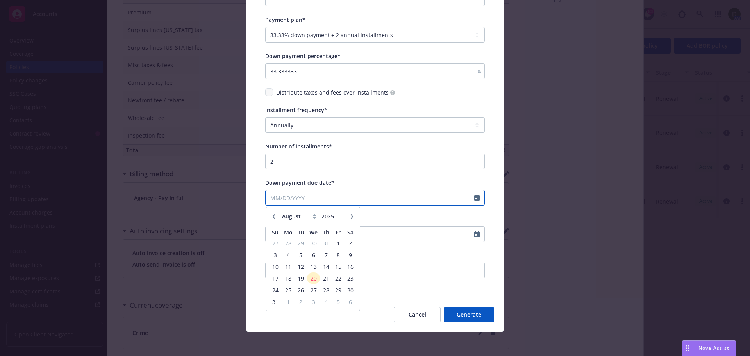
scroll to position [83, 0]
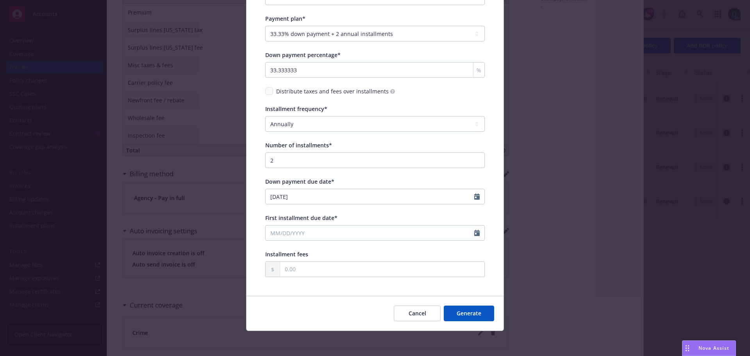
type input "[DATE]"
click at [423, 209] on div "Display name Payment plan* -- select an option -- Only down payment 0% down pay…" at bounding box center [375, 127] width 220 height 299
click at [366, 234] on input "First installment due date*" at bounding box center [370, 233] width 209 height 15
select select "8"
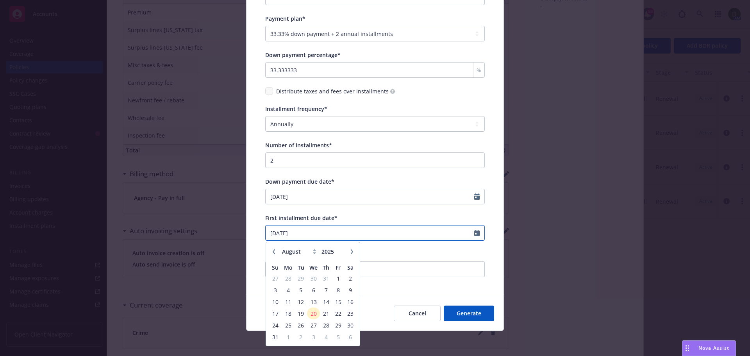
type input "[DATE]"
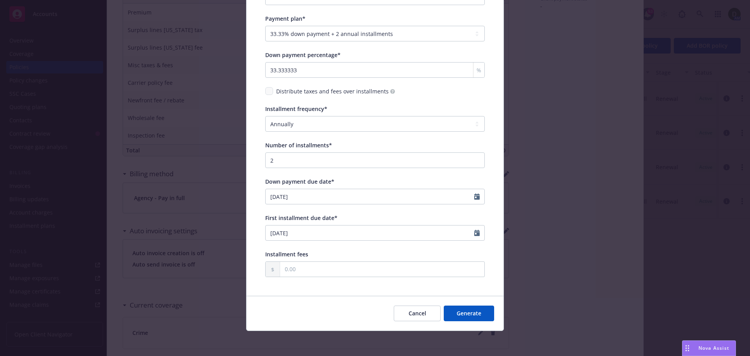
click at [396, 217] on div "First installment due date*" at bounding box center [375, 218] width 220 height 8
click at [478, 312] on button "Generate" at bounding box center [469, 314] width 50 height 16
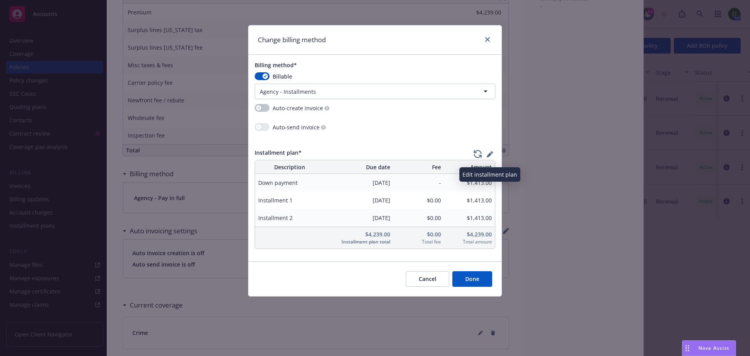
click at [487, 155] on button "button" at bounding box center [490, 157] width 12 height 16
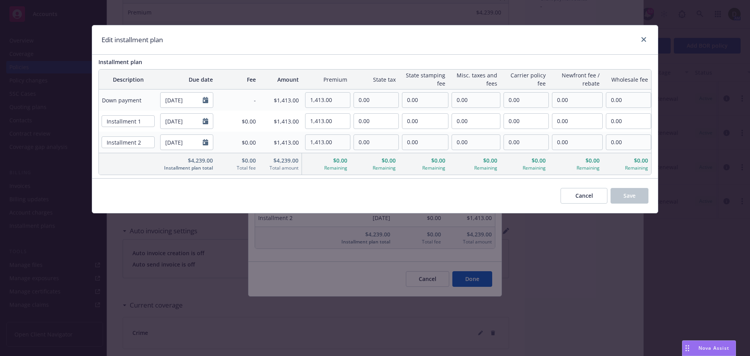
click at [125, 100] on span "Down payment" at bounding box center [128, 100] width 52 height 8
click at [107, 119] on input "Installment 1" at bounding box center [128, 121] width 53 height 12
type input "Annual Installment 1"
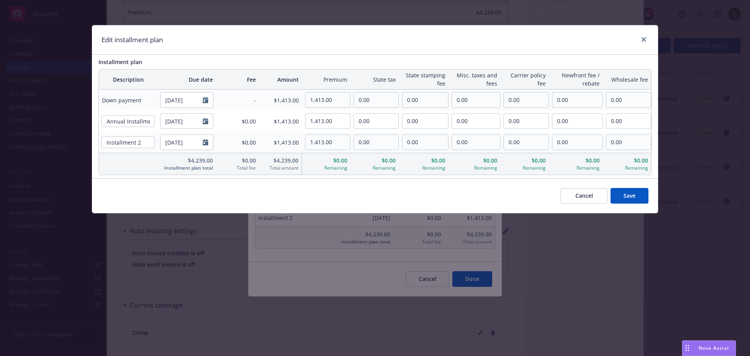
click at [101, 141] on div "Installment 2" at bounding box center [128, 142] width 59 height 17
click at [103, 141] on input "Installment 2" at bounding box center [128, 142] width 53 height 12
type input "Annual Installment 2"
click at [631, 197] on span "Save" at bounding box center [630, 195] width 12 height 7
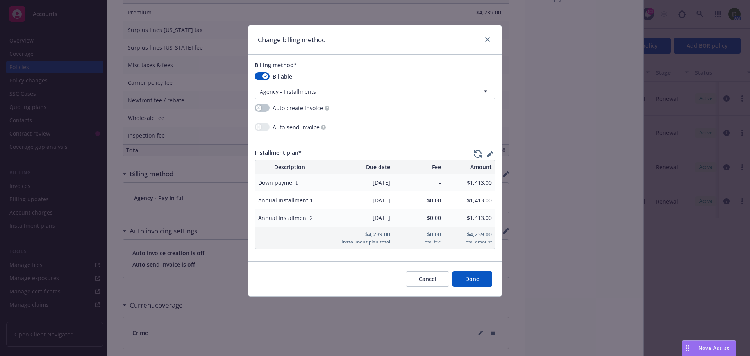
click at [477, 279] on button "Done" at bounding box center [473, 279] width 40 height 16
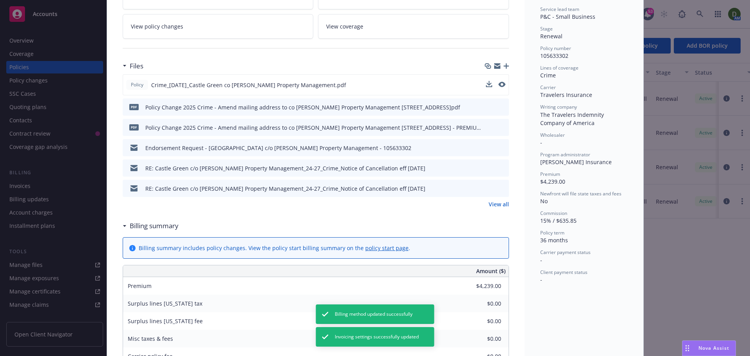
scroll to position [0, 0]
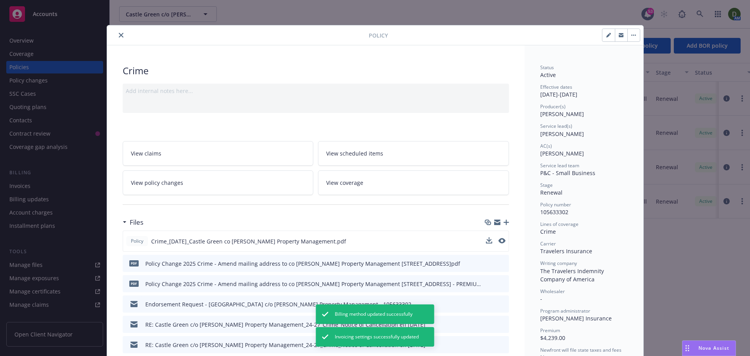
click at [120, 32] on button "close" at bounding box center [120, 34] width 9 height 9
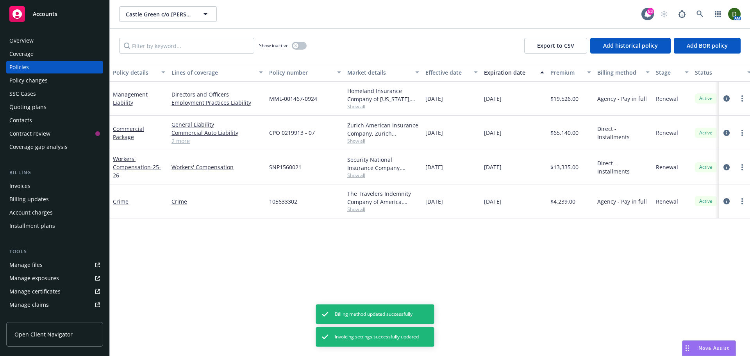
click at [27, 191] on div "Invoices" at bounding box center [19, 186] width 21 height 13
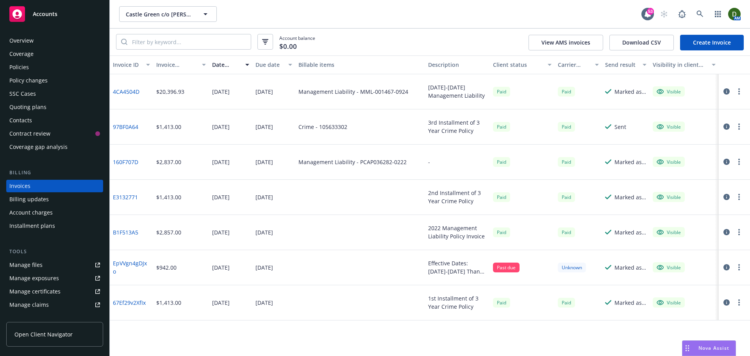
click at [730, 40] on link "Create Invoice" at bounding box center [712, 43] width 64 height 16
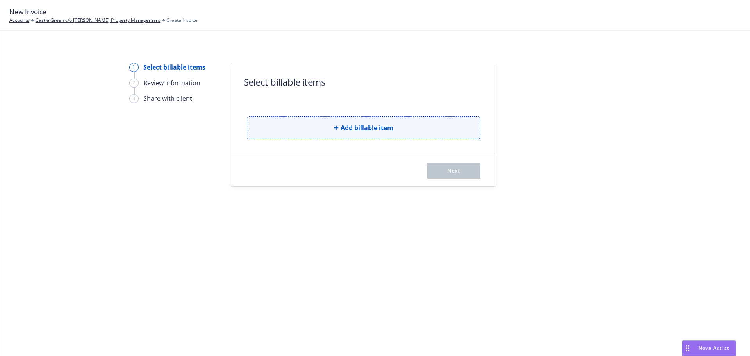
click at [369, 134] on button "Add billable item" at bounding box center [364, 127] width 234 height 23
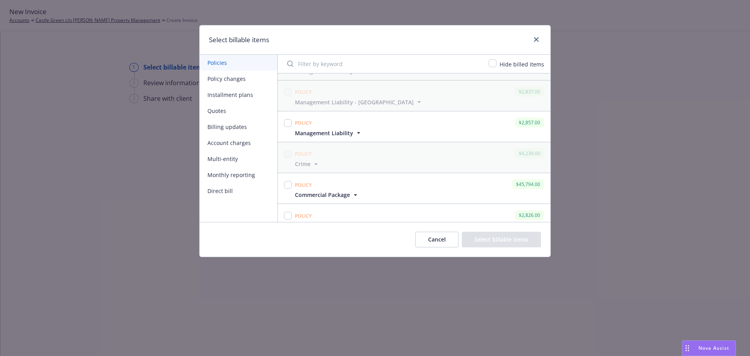
scroll to position [37, 0]
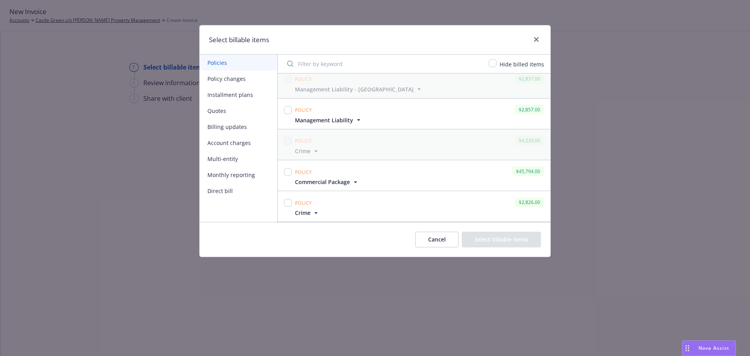
click at [227, 95] on button "Installment plans" at bounding box center [239, 95] width 78 height 16
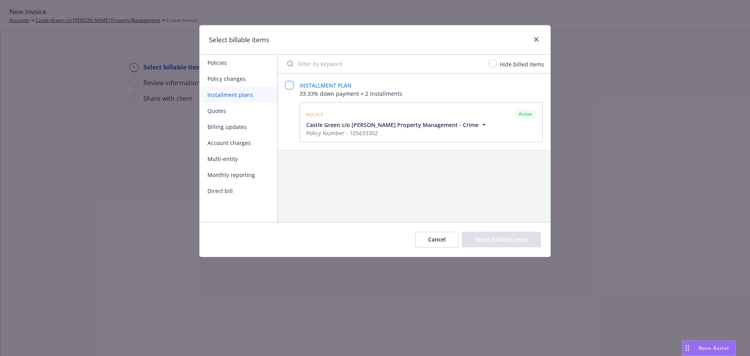
click at [291, 88] on input "checkbox" at bounding box center [290, 85] width 8 height 8
checkbox input "false"
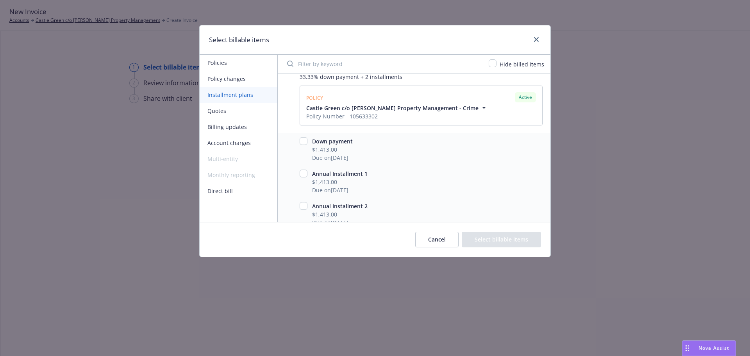
scroll to position [25, 0]
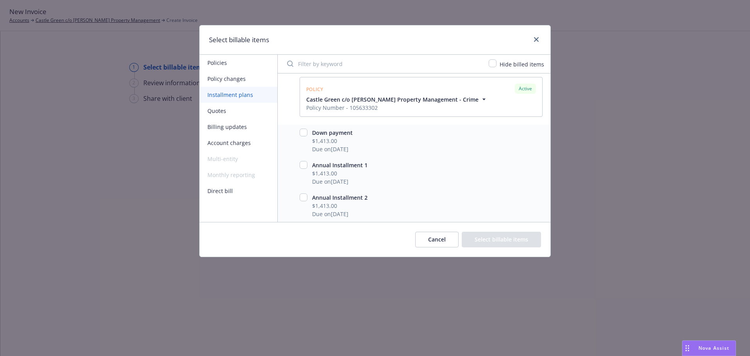
click at [309, 164] on div "Annual Installment 1 $1,413.00 Due on [DATE]" at bounding box center [414, 173] width 273 height 32
click at [306, 164] on input "checkbox" at bounding box center [304, 165] width 8 height 8
checkbox input "true"
click at [505, 235] on button "Select billable items" at bounding box center [501, 240] width 79 height 16
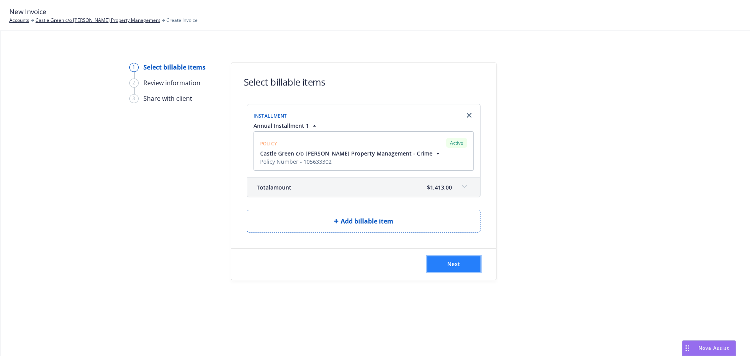
click at [460, 259] on button "Next" at bounding box center [454, 264] width 53 height 16
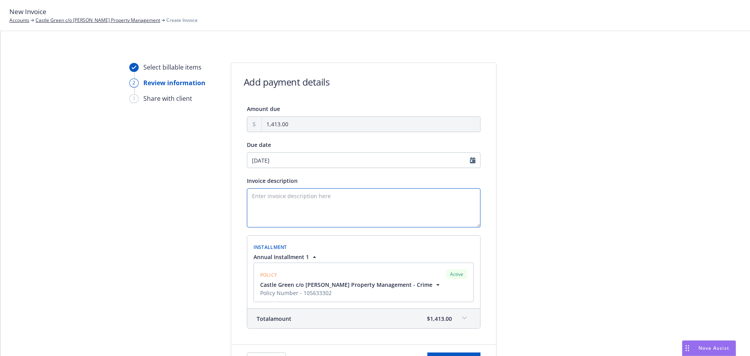
click at [317, 199] on textarea "Invoice description" at bounding box center [364, 207] width 234 height 39
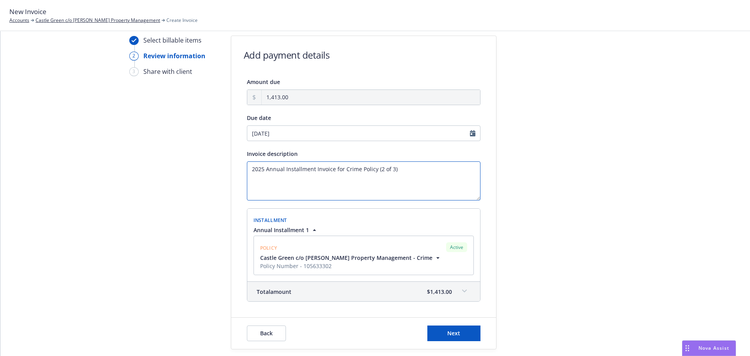
scroll to position [39, 0]
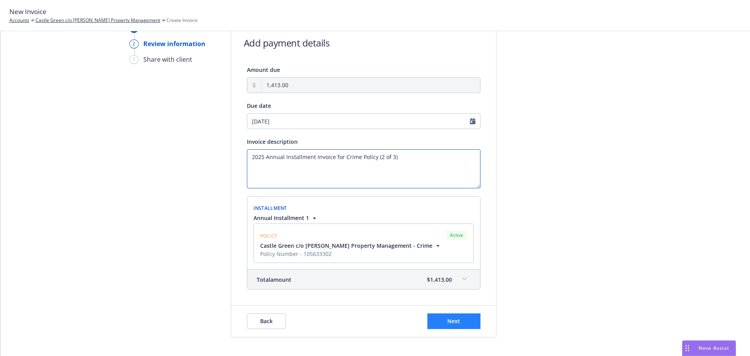
type textarea "2025 Annual Installment Invoice for Crime Policy (2 of 3)"
click at [462, 322] on button "Next" at bounding box center [454, 321] width 53 height 16
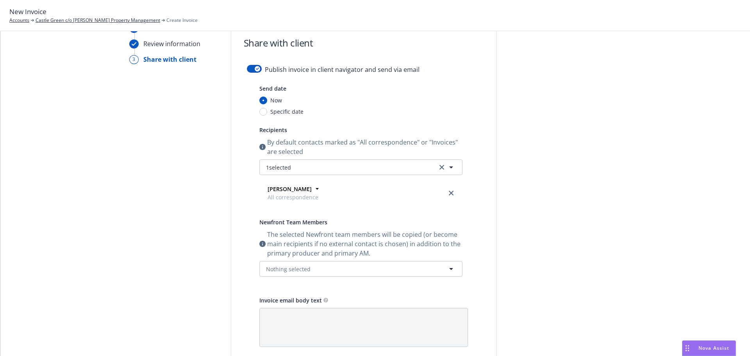
scroll to position [0, 0]
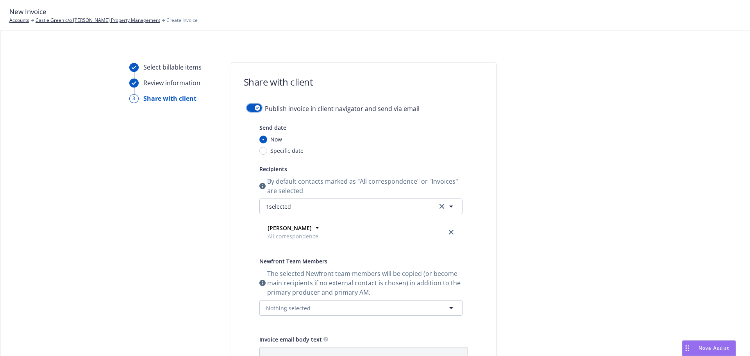
click at [251, 106] on button "button" at bounding box center [254, 108] width 15 height 8
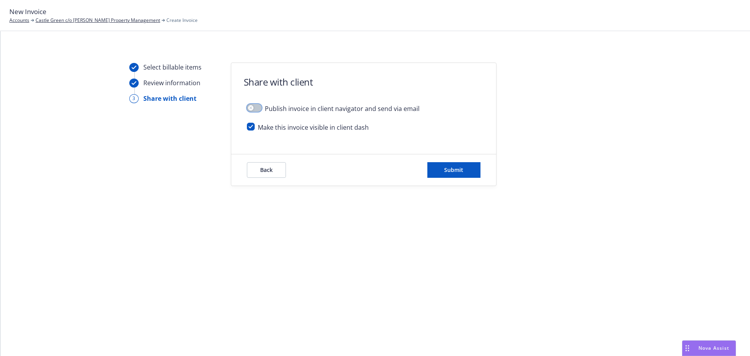
click at [251, 106] on div "button" at bounding box center [250, 107] width 5 height 5
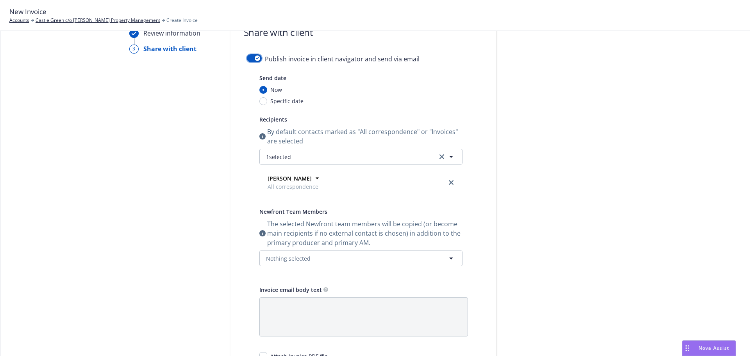
scroll to position [78, 0]
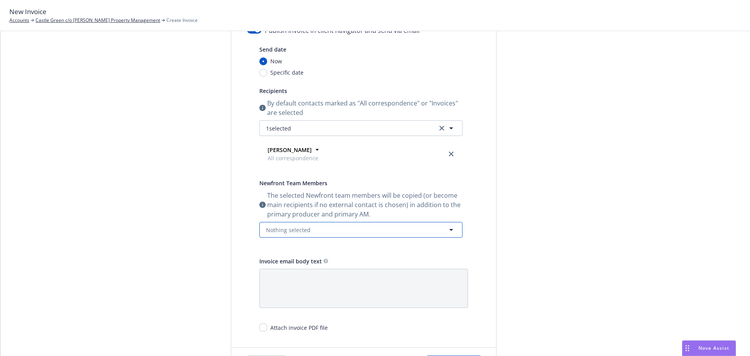
click at [331, 224] on button "Nothing selected" at bounding box center [361, 230] width 203 height 16
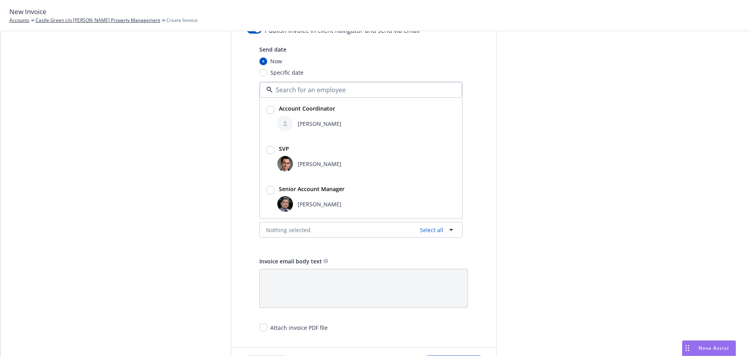
click at [545, 144] on div at bounding box center [566, 181] width 109 height 395
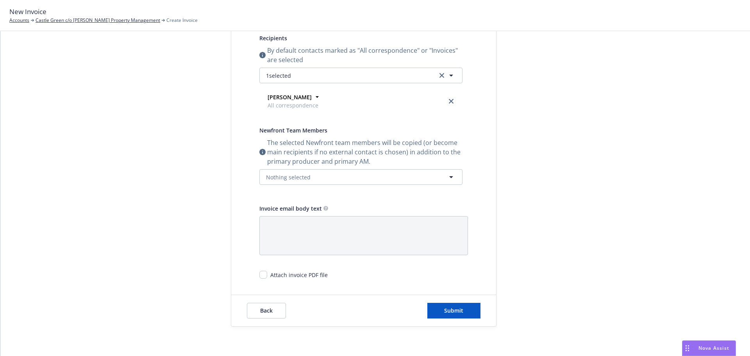
scroll to position [133, 0]
click at [442, 304] on button "Submit" at bounding box center [454, 309] width 53 height 16
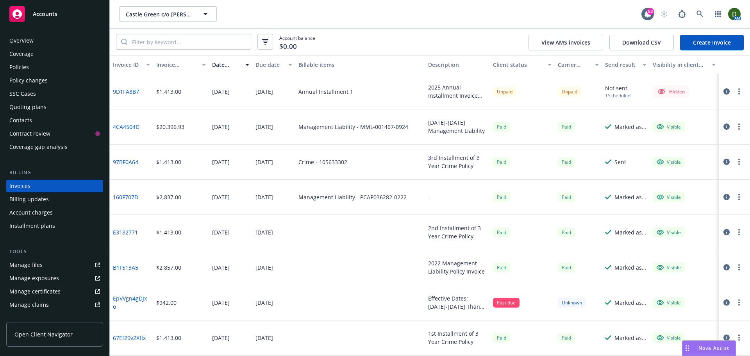
click at [742, 91] on button "button" at bounding box center [739, 91] width 9 height 9
click at [720, 148] on link "Make it visible in client dash" at bounding box center [694, 155] width 100 height 16
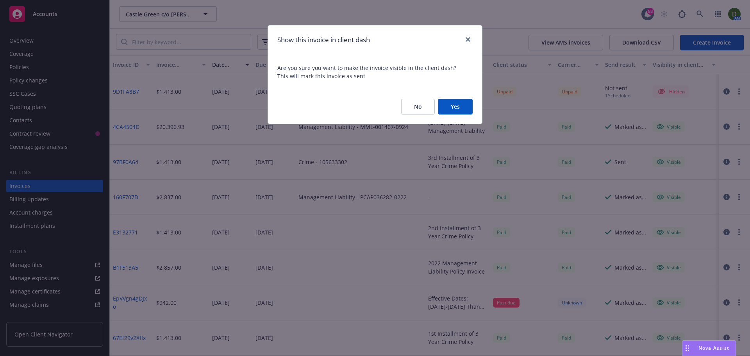
click at [449, 112] on button "Yes" at bounding box center [455, 107] width 35 height 16
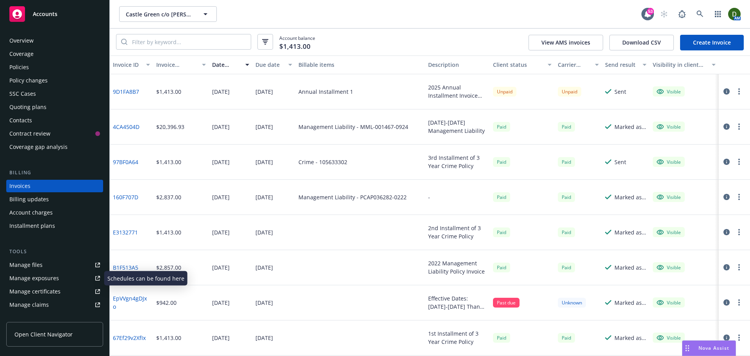
click at [57, 273] on link "Manage exposures" at bounding box center [54, 278] width 97 height 13
click at [46, 262] on link "Manage files" at bounding box center [54, 265] width 97 height 13
click at [741, 93] on button "button" at bounding box center [739, 91] width 9 height 9
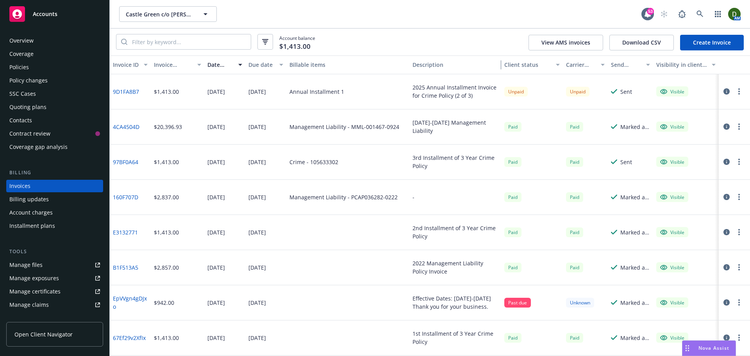
drag, startPoint x: 486, startPoint y: 64, endPoint x: 515, endPoint y: 59, distance: 29.4
click at [515, 59] on div "Invoice ID Invoice amount Date issued Due date Billable items Description Clien…" at bounding box center [430, 64] width 641 height 19
click at [739, 91] on icon "button" at bounding box center [740, 91] width 2 height 6
click at [704, 137] on link "Copy invoice URL" at bounding box center [694, 139] width 100 height 16
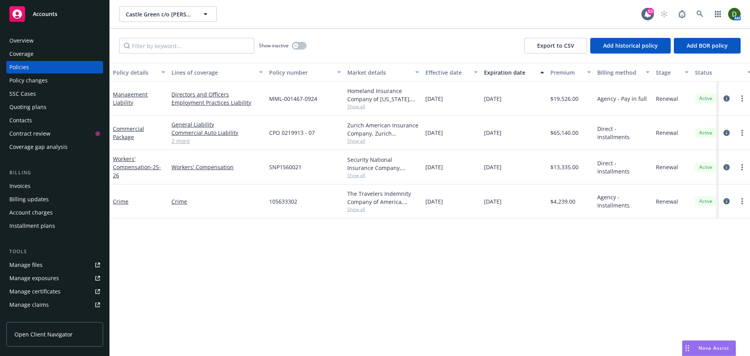
click at [72, 35] on div "Overview" at bounding box center [54, 40] width 91 height 13
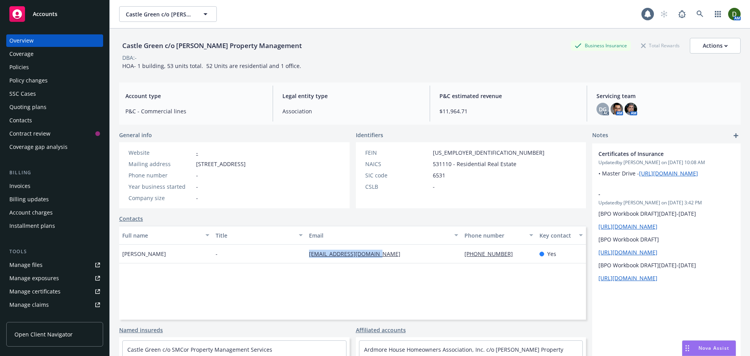
drag, startPoint x: 393, startPoint y: 251, endPoint x: 258, endPoint y: 258, distance: 135.4
click at [266, 257] on div "[PERSON_NAME] - [PERSON_NAME][EMAIL_ADDRESS][DOMAIN_NAME] [PHONE_NUMBER] Yes" at bounding box center [352, 254] width 467 height 19
copy div "[EMAIL_ADDRESS][DOMAIN_NAME]"
click at [703, 11] on div "AM" at bounding box center [699, 14] width 84 height 16
click at [697, 16] on icon at bounding box center [700, 14] width 7 height 7
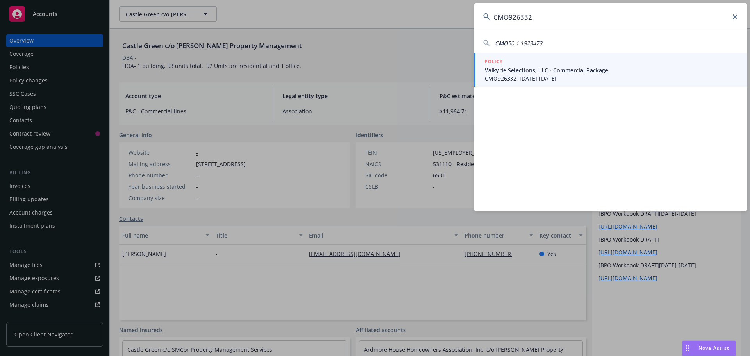
type input "CMO926332"
click at [609, 66] on span "Valkyrie Selections, LLC - Commercial Package" at bounding box center [611, 70] width 253 height 8
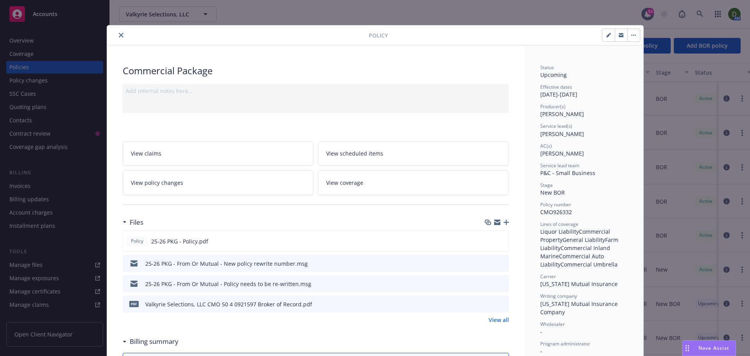
click at [603, 35] on button "button" at bounding box center [609, 35] width 13 height 13
select select "NEW_BOR"
select select "12"
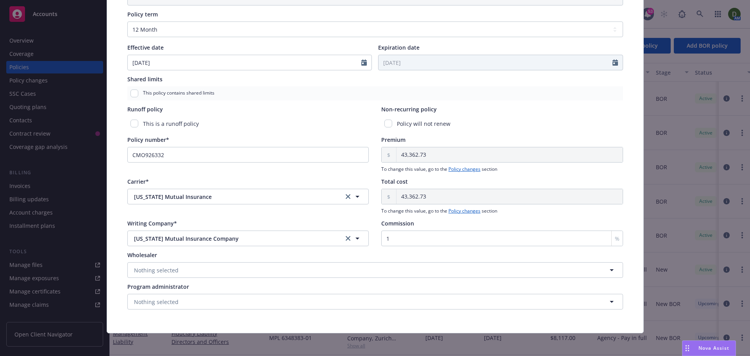
scroll to position [315, 0]
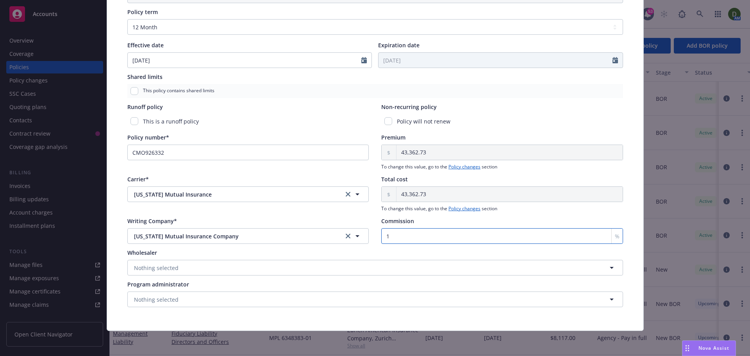
click at [412, 234] on input "1" at bounding box center [502, 236] width 242 height 16
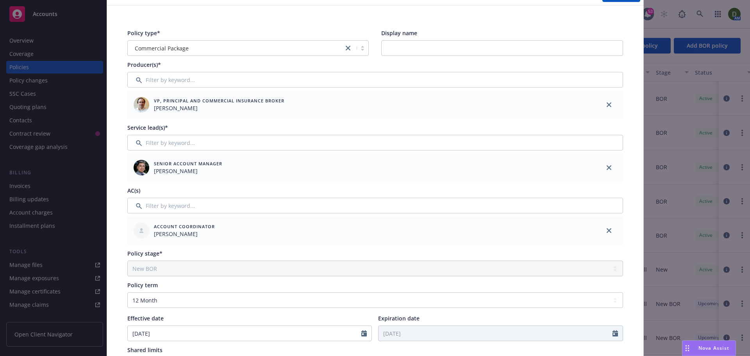
scroll to position [0, 0]
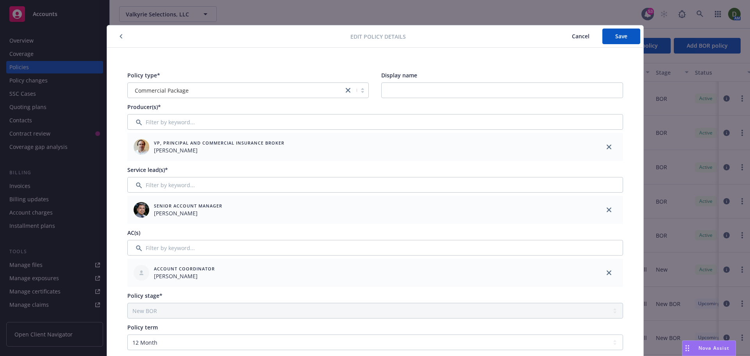
click at [112, 36] on div at bounding box center [230, 36] width 241 height 9
click at [120, 36] on button "button" at bounding box center [120, 36] width 9 height 9
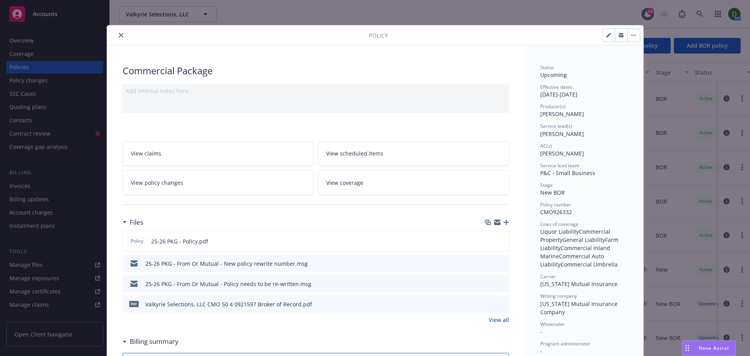
click at [120, 36] on icon "close" at bounding box center [121, 35] width 5 height 5
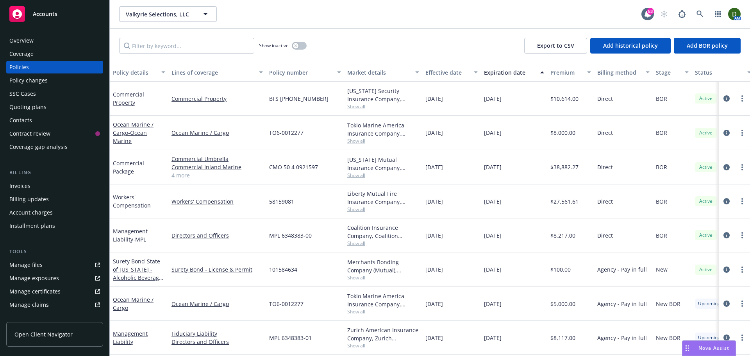
click at [72, 78] on div "Policy changes" at bounding box center [54, 80] width 91 height 13
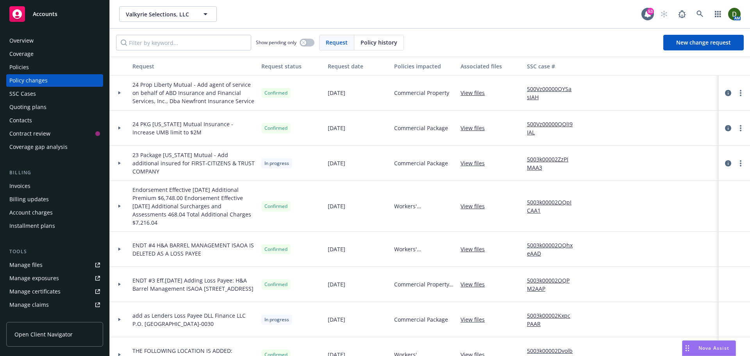
click at [395, 44] on span "Policy history" at bounding box center [379, 42] width 37 height 8
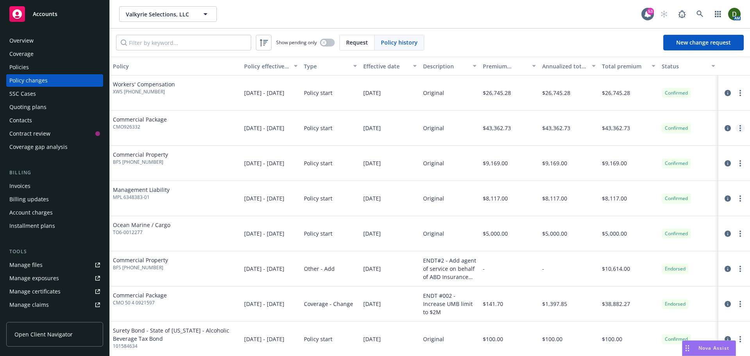
click at [737, 131] on link "more" at bounding box center [740, 128] width 9 height 9
click at [674, 195] on link "Edit billing info" at bounding box center [672, 191] width 134 height 16
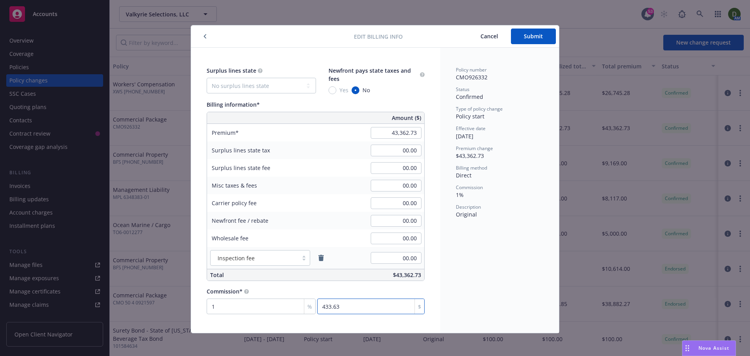
type input "0"
type input "433.63"
type input "188033.81"
click at [349, 308] on input "188033.81" at bounding box center [370, 307] width 107 height 16
click at [269, 311] on input "433.63" at bounding box center [261, 307] width 109 height 16
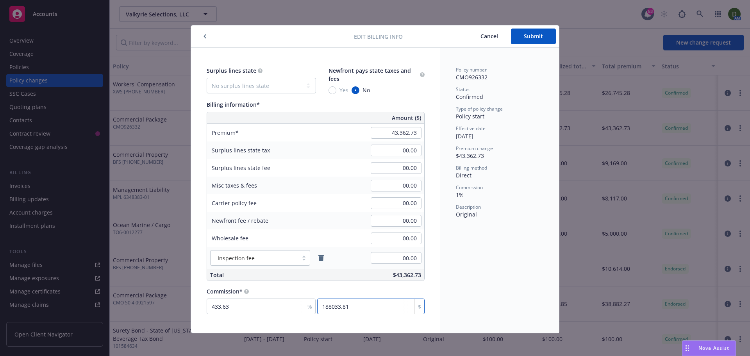
click at [359, 309] on input "188033.81" at bounding box center [370, 307] width 107 height 16
paste input "6497.33"
type input "14.984"
type input "6497.47"
click at [478, 260] on div "Policy number CMO926332 Status Confirmed Type of policy change Policy start Eff…" at bounding box center [499, 190] width 119 height 285
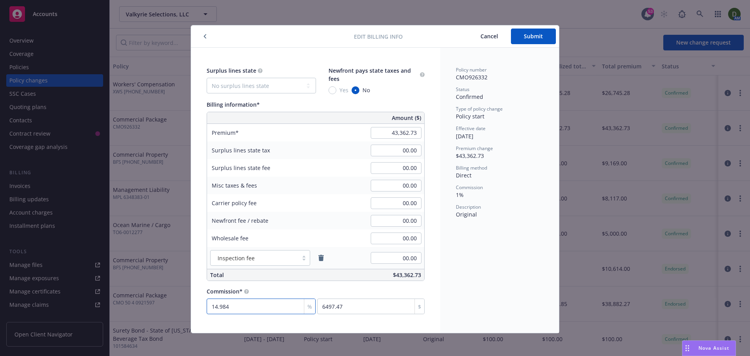
click at [245, 303] on input "14.984" at bounding box center [261, 307] width 109 height 16
type input "1"
type input "433.63"
type input "15"
type input "6504.41"
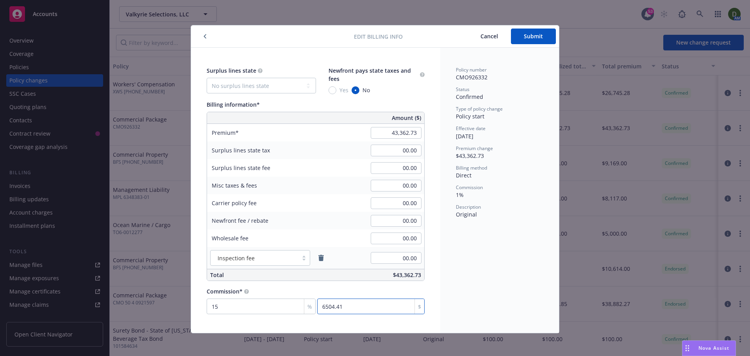
type input "0.014"
type input "6"
type input "0.148"
type input "64"
type input "1.497"
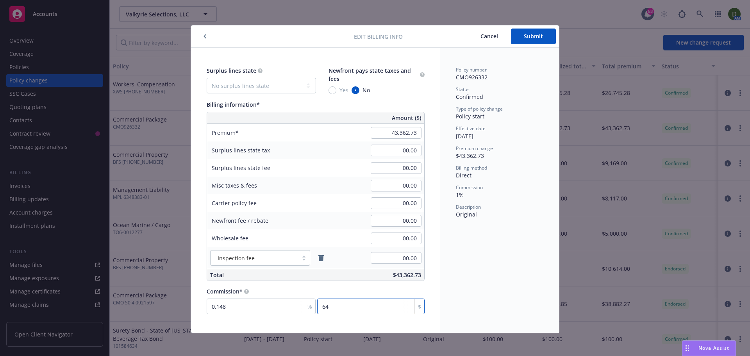
type input "649"
type input "14.983"
type input "6497"
type input "14.984"
type input "6497.47"
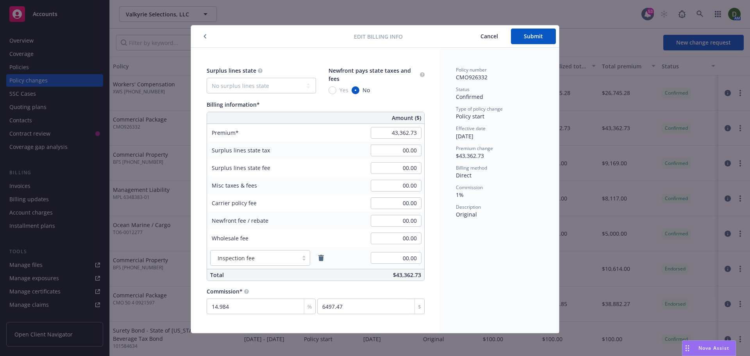
click at [531, 276] on div "Policy number CMO926332 Status Confirmed Type of policy change Policy start Eff…" at bounding box center [499, 190] width 119 height 285
click at [524, 33] on span "Submit" at bounding box center [533, 35] width 19 height 7
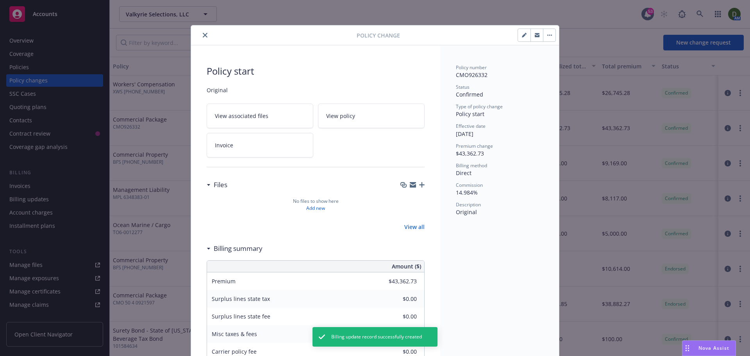
click at [351, 117] on span "View policy" at bounding box center [340, 116] width 29 height 8
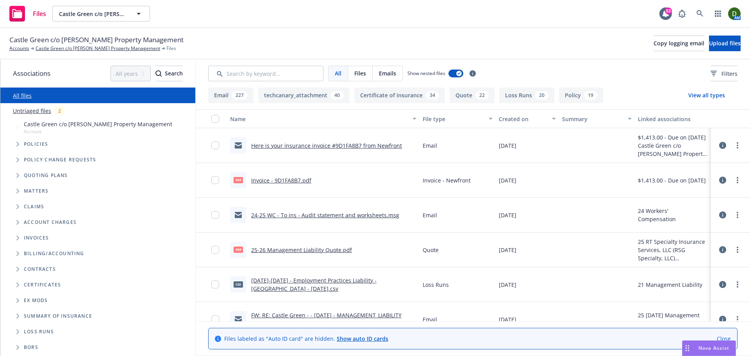
click at [334, 145] on link "Here is your insurance invoice #9D1FA8B7 from Newfront" at bounding box center [326, 145] width 151 height 7
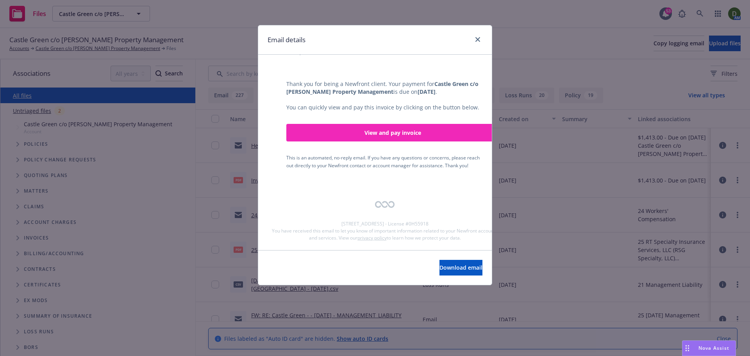
scroll to position [200, 0]
click at [478, 37] on link "close" at bounding box center [477, 39] width 9 height 9
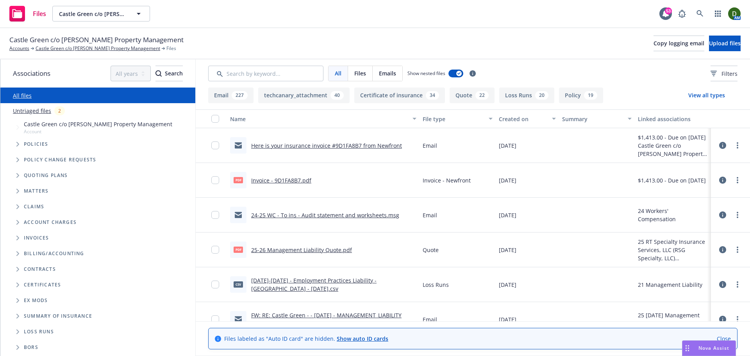
click at [292, 182] on link "Invoice - 9D1FA8B7.pdf" at bounding box center [281, 180] width 60 height 7
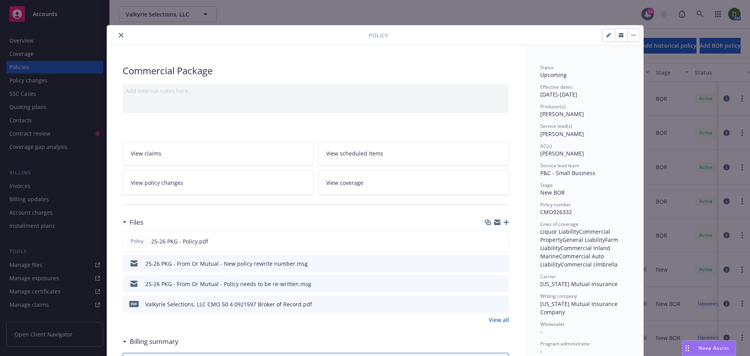
click at [504, 223] on icon "button" at bounding box center [506, 222] width 5 height 5
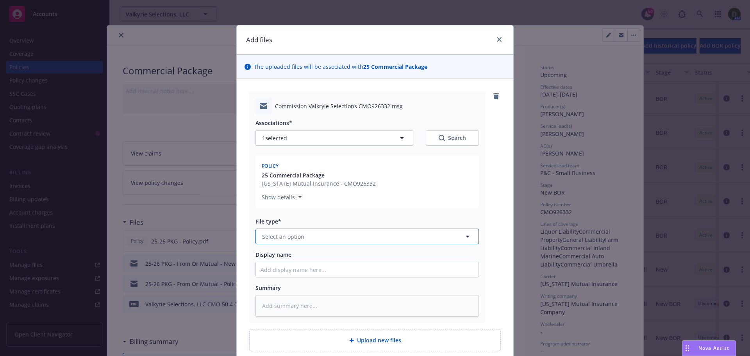
click at [371, 236] on button "Select an option" at bounding box center [368, 237] width 224 height 16
type input "email"
click at [369, 260] on div "Email" at bounding box center [367, 257] width 213 height 11
click at [349, 273] on input "Display name" at bounding box center [367, 269] width 223 height 15
type textarea "x"
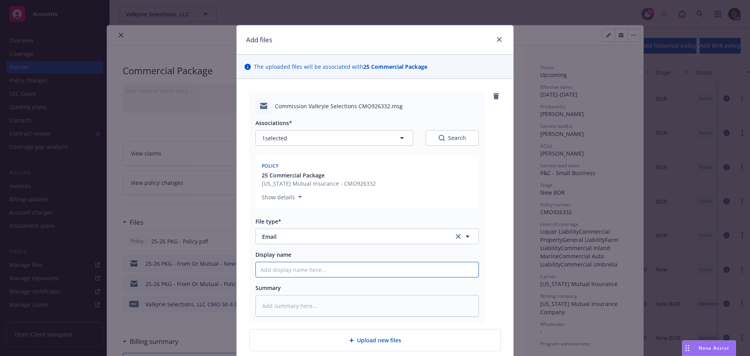
type input "2"
type textarea "x"
type input "25"
type textarea "x"
type input "25-"
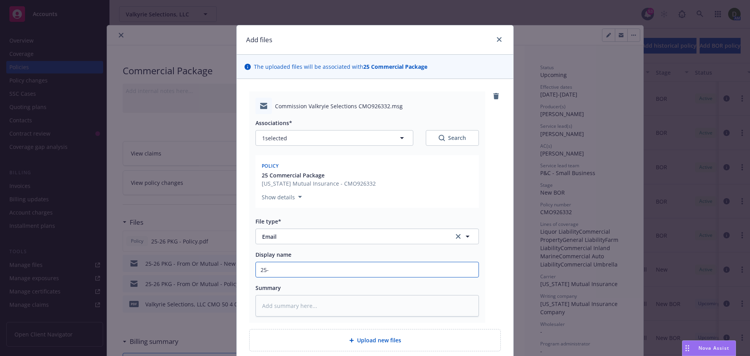
type textarea "x"
type input "25-2"
type textarea "x"
type input "25-26"
type textarea "x"
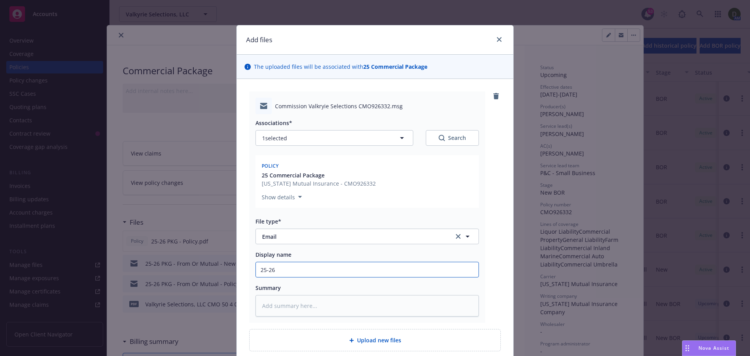
type input "25-26"
type textarea "x"
type input "25-26 P"
type textarea "x"
type input "25-26 PK"
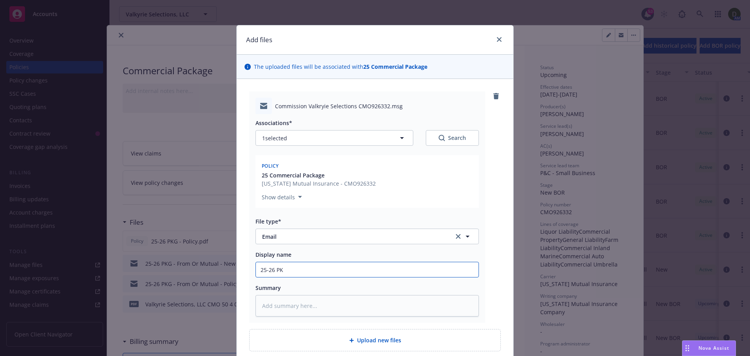
type textarea "x"
type input "25-26 PKG"
type textarea "x"
type input "25-26 PKG"
type textarea "x"
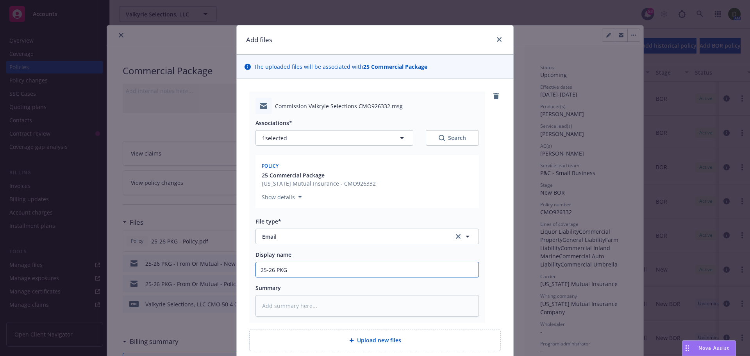
type input "25-26 PKG -"
type textarea "x"
type input "25-26 PKG -"
type textarea "x"
type input "25-26 PKG - F"
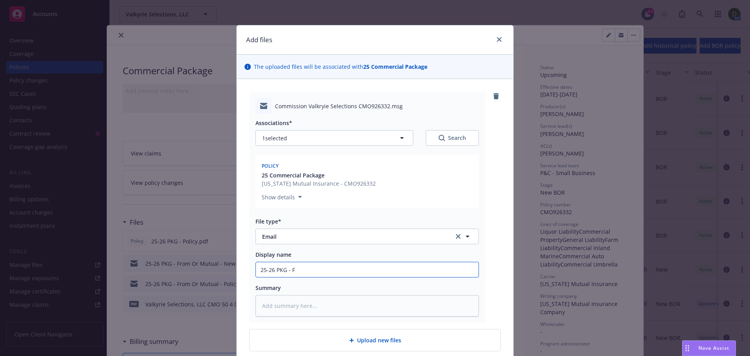
type textarea "x"
type input "25-26 PKG - Fr"
type textarea "x"
type input "25-26 PKG - Fro"
type textarea "x"
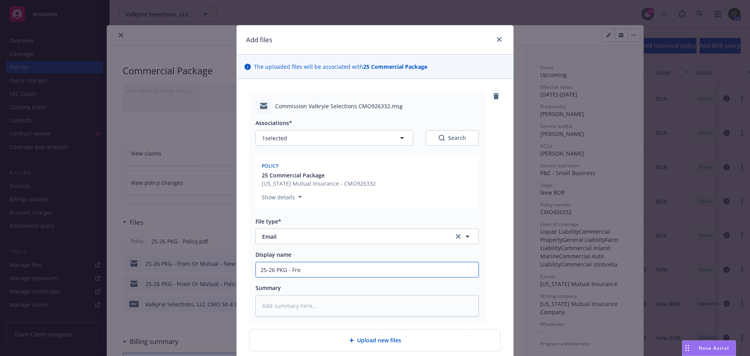
type input "25-26 PKG - From"
type textarea "x"
type input "25-26 PKG - From"
type textarea "x"
type input "25-26 PKG - From O"
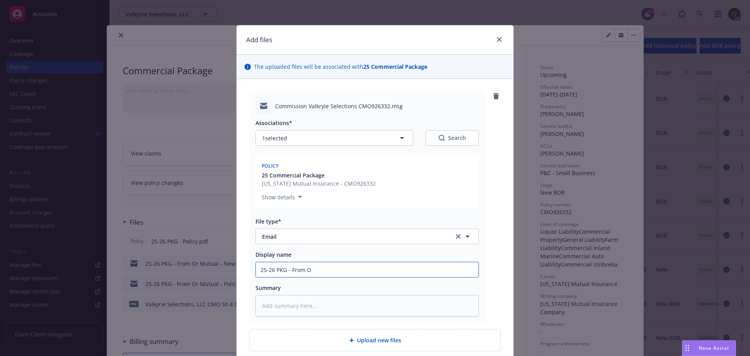
type textarea "x"
type input "25-26 PKG - From Or"
type textarea "x"
type input "25-26 PKG - From Or"
type textarea "x"
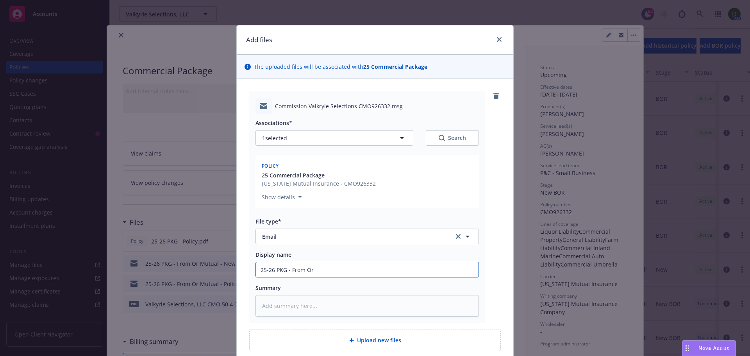
type input "25-26 PKG - From Or M"
type textarea "x"
type input "25-26 PKG - From Or Mu"
type textarea "x"
type input "25-26 PKG - From Or Mut"
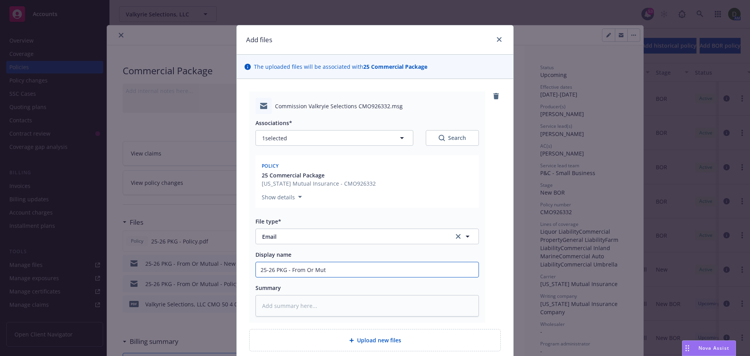
type textarea "x"
type input "25-26 PKG - From Or Mutu"
type textarea "x"
type input "25-26 PKG - From Or Mutua"
type textarea "x"
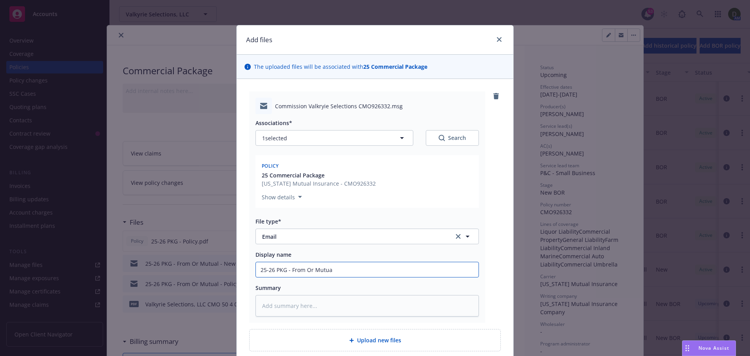
type input "25-26 PKG - From Or Mutual"
type textarea "x"
type input "25-26 PKG - From Or Mutual"
type textarea "x"
type input "25-26 PKG - From Or Mutual -"
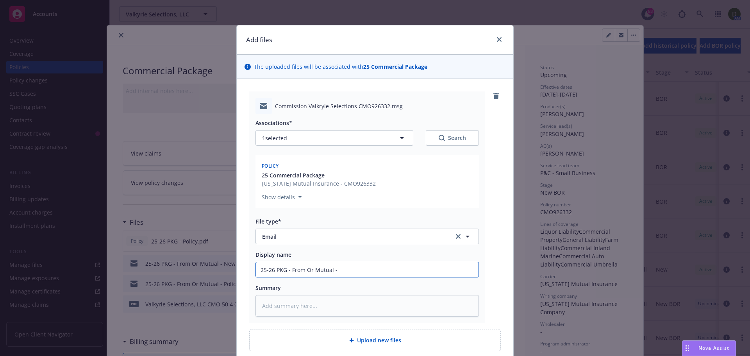
type textarea "x"
type input "25-26 PKG - From Or Mutual -"
type textarea "x"
type input "25-26 PKG - From Or Mutual - C"
type textarea "x"
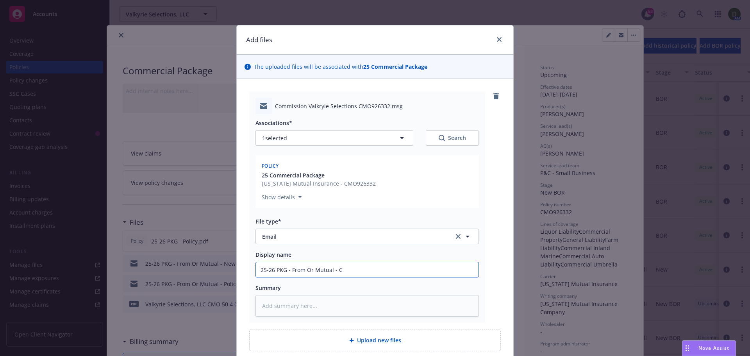
type input "25-26 PKG - From Or Mutual - Co"
type textarea "x"
type input "25-26 PKG - From Or Mutual - Com"
type textarea "x"
type input "25-26 PKG - From Or Mutual - Comm"
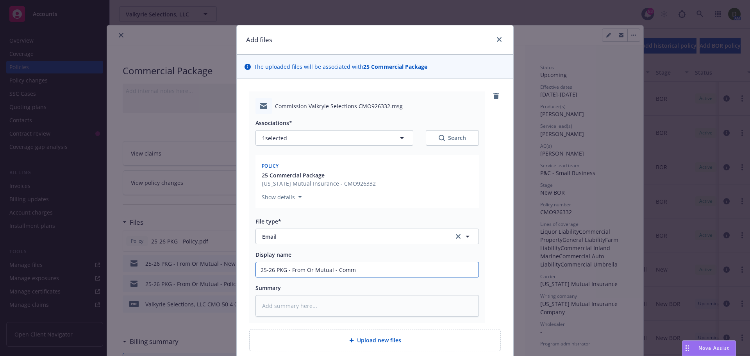
type textarea "x"
type input "25-26 PKG - From Or Mutual - Commi"
type textarea "x"
type input "25-26 PKG - From Or Mutual - Commis"
type textarea "x"
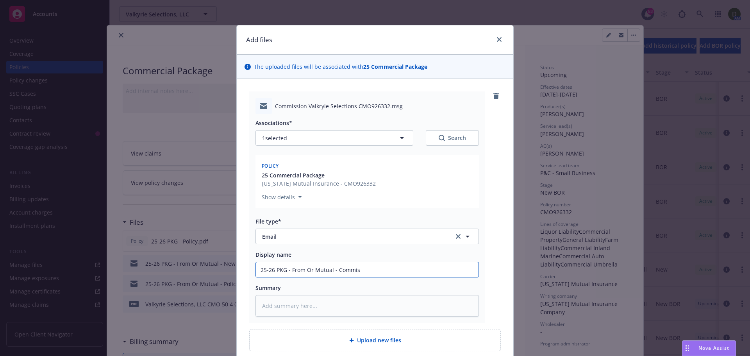
type input "25-26 PKG - From Or Mutual - Commiss"
type textarea "x"
type input "25-26 PKG - From Or Mutual - Commissi"
type textarea "x"
type input "25-26 PKG - From Or Mutual - Commissio"
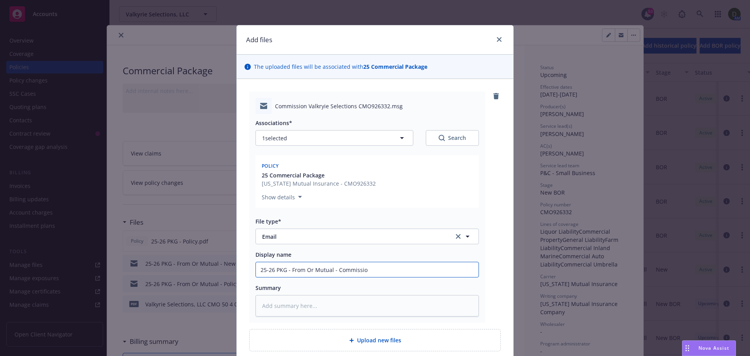
type textarea "x"
type input "25-26 PKG - From Or Mutual - Commission"
type textarea "x"
type input "25-26 PKG - From Or Mutual - Commission"
type textarea "x"
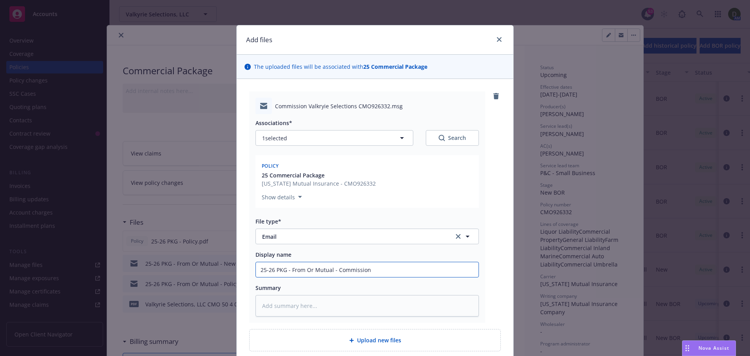
type input "25-26 PKG - From Or Mutual - Commission p"
type textarea "x"
type input "25-26 PKG - From Or Mutual - Commission"
type textarea "x"
type input "25-26 PKG - From Or Mutual - Commission c"
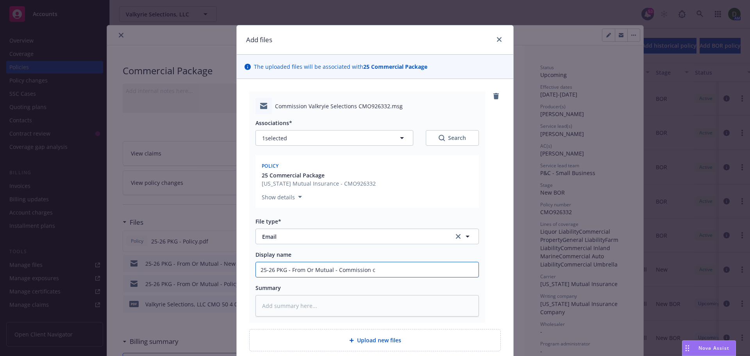
type textarea "x"
type input "25-26 PKG - From Or Mutual - Commission co"
type textarea "x"
type input "25-26 PKG - From Or Mutual - Commission con"
type textarea "x"
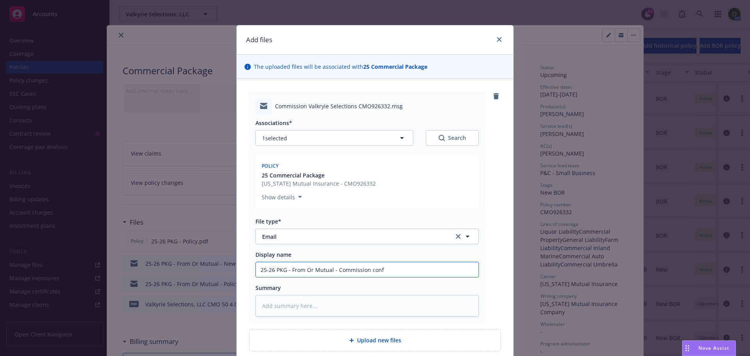
type input "25-26 PKG - From Or Mutual - Commission confi"
type textarea "x"
type input "25-26 PKG - From Or Mutual - Commission confir"
type textarea "x"
type input "25-26 PKG - From Or Mutual - Commission confirm"
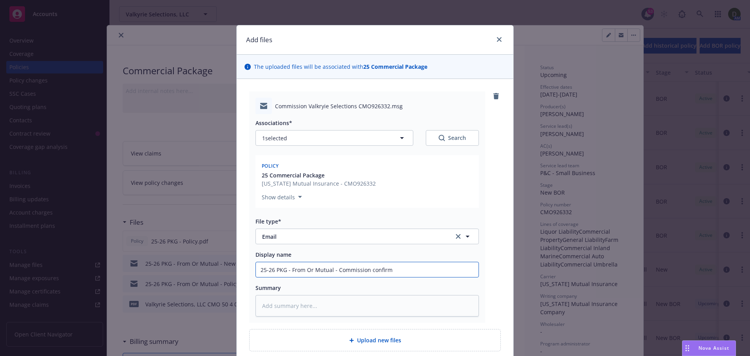
type textarea "x"
type input "25-26 PKG - From Or Mutual - Commission confirma"
type textarea "x"
type input "25-26 PKG - From Or Mutual - Commission confirmati"
type textarea "x"
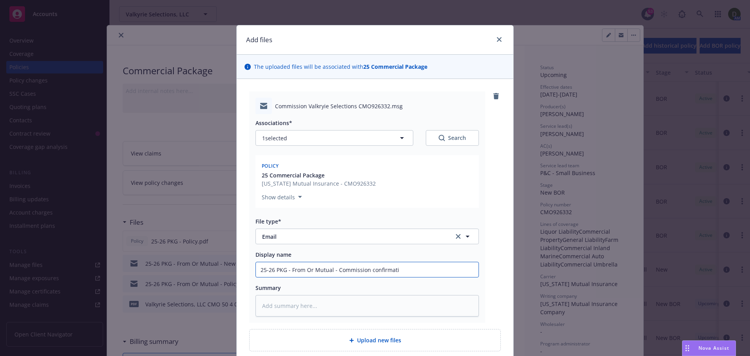
type input "25-26 PKG - From Or Mutual - Commission confirmatio"
type textarea "x"
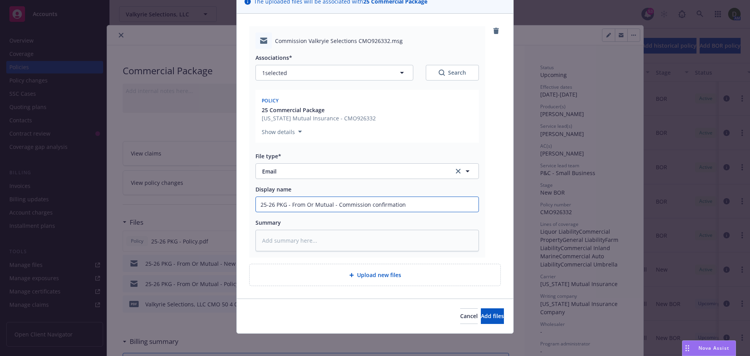
scroll to position [68, 0]
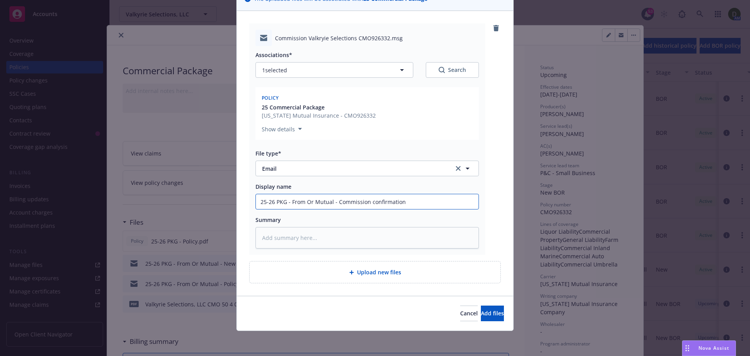
type input "25-26 PKG - From Or Mutual - Commission confirmation"
click at [500, 322] on div "Cancel Add files" at bounding box center [375, 313] width 277 height 35
click at [499, 317] on button "Add files" at bounding box center [492, 314] width 23 height 16
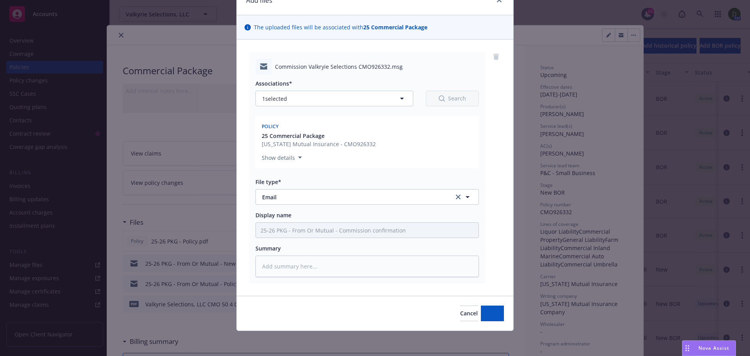
scroll to position [39, 0]
type textarea "x"
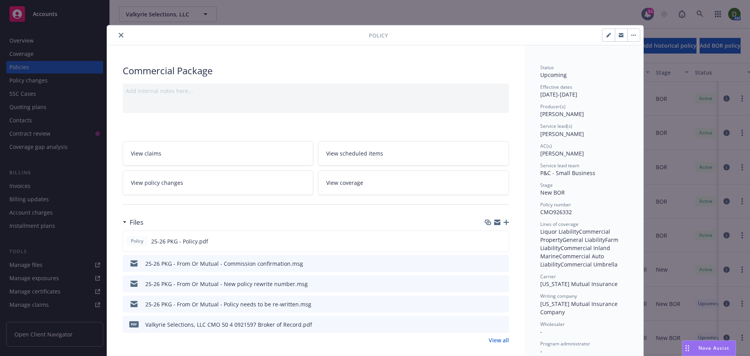
click at [120, 34] on icon "close" at bounding box center [121, 35] width 5 height 5
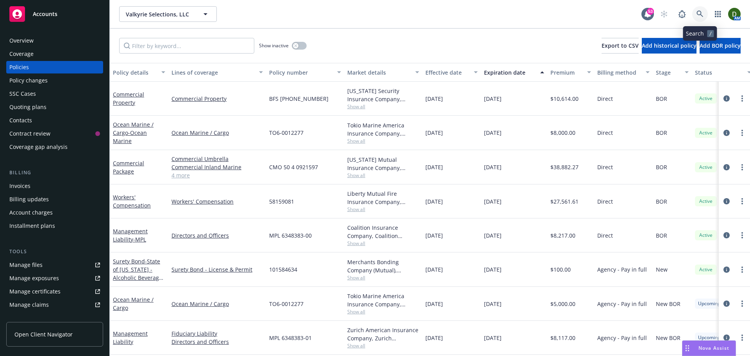
click at [705, 14] on link at bounding box center [701, 14] width 16 height 16
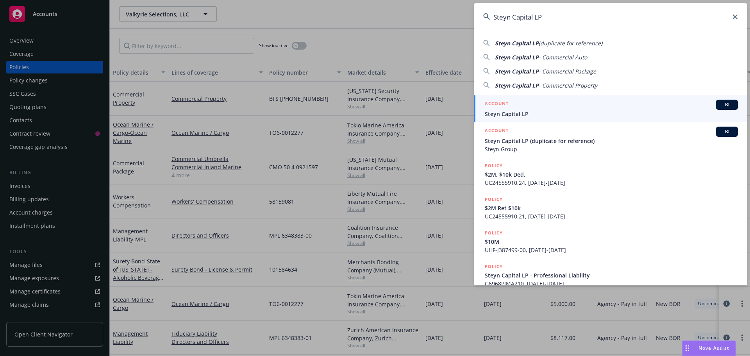
type input "Steyn Capital LP"
click at [604, 104] on div "ACCOUNT BI" at bounding box center [611, 105] width 253 height 10
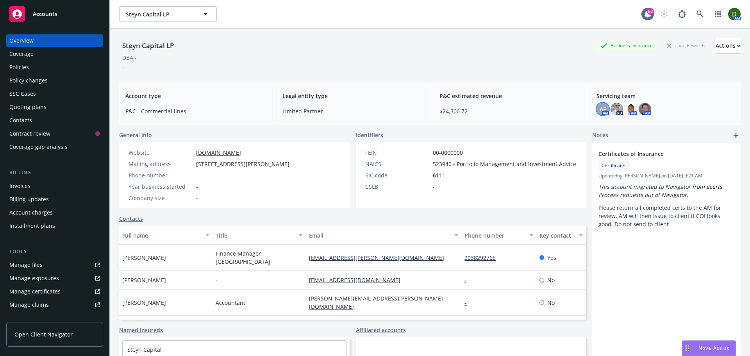
click at [604, 110] on div "AF" at bounding box center [603, 109] width 13 height 13
click at [611, 111] on img at bounding box center [617, 109] width 13 height 13
click at [625, 109] on img at bounding box center [631, 109] width 13 height 13
click at [640, 106] on img at bounding box center [645, 109] width 13 height 13
click at [43, 64] on div "Policies" at bounding box center [54, 67] width 91 height 13
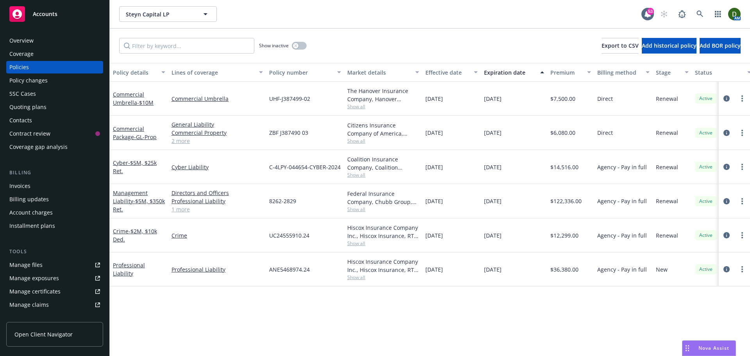
click at [59, 44] on div "Overview" at bounding box center [54, 40] width 91 height 13
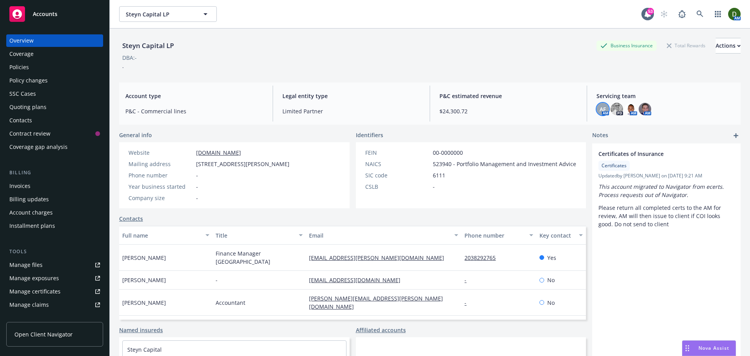
click at [600, 109] on span "AF" at bounding box center [603, 109] width 6 height 8
click at [641, 110] on img at bounding box center [645, 109] width 13 height 13
click at [600, 111] on span "AF" at bounding box center [603, 109] width 6 height 8
click at [640, 107] on img at bounding box center [645, 109] width 13 height 13
click at [592, 106] on div "Servicing team AF AM PD AM AM" at bounding box center [666, 104] width 150 height 36
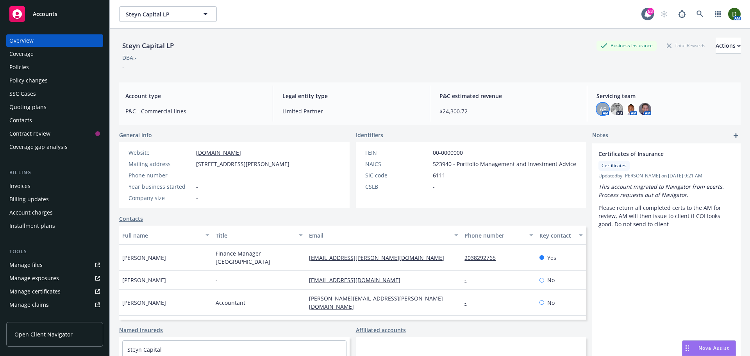
click at [600, 106] on span "AF" at bounding box center [603, 109] width 6 height 8
click at [643, 108] on img at bounding box center [645, 109] width 13 height 13
click at [626, 110] on img at bounding box center [631, 109] width 13 height 13
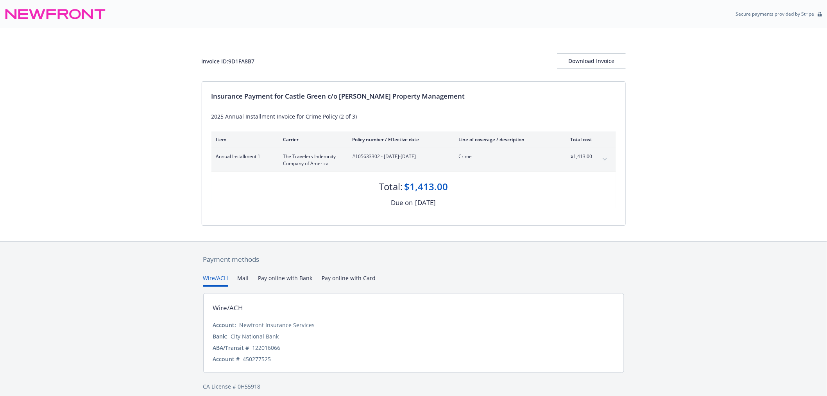
click at [783, 331] on div "Payment methods Wire/ACH Mail Pay online with Bank Pay online with Card Wire/AC…" at bounding box center [413, 322] width 827 height 162
